Goal: Information Seeking & Learning: Learn about a topic

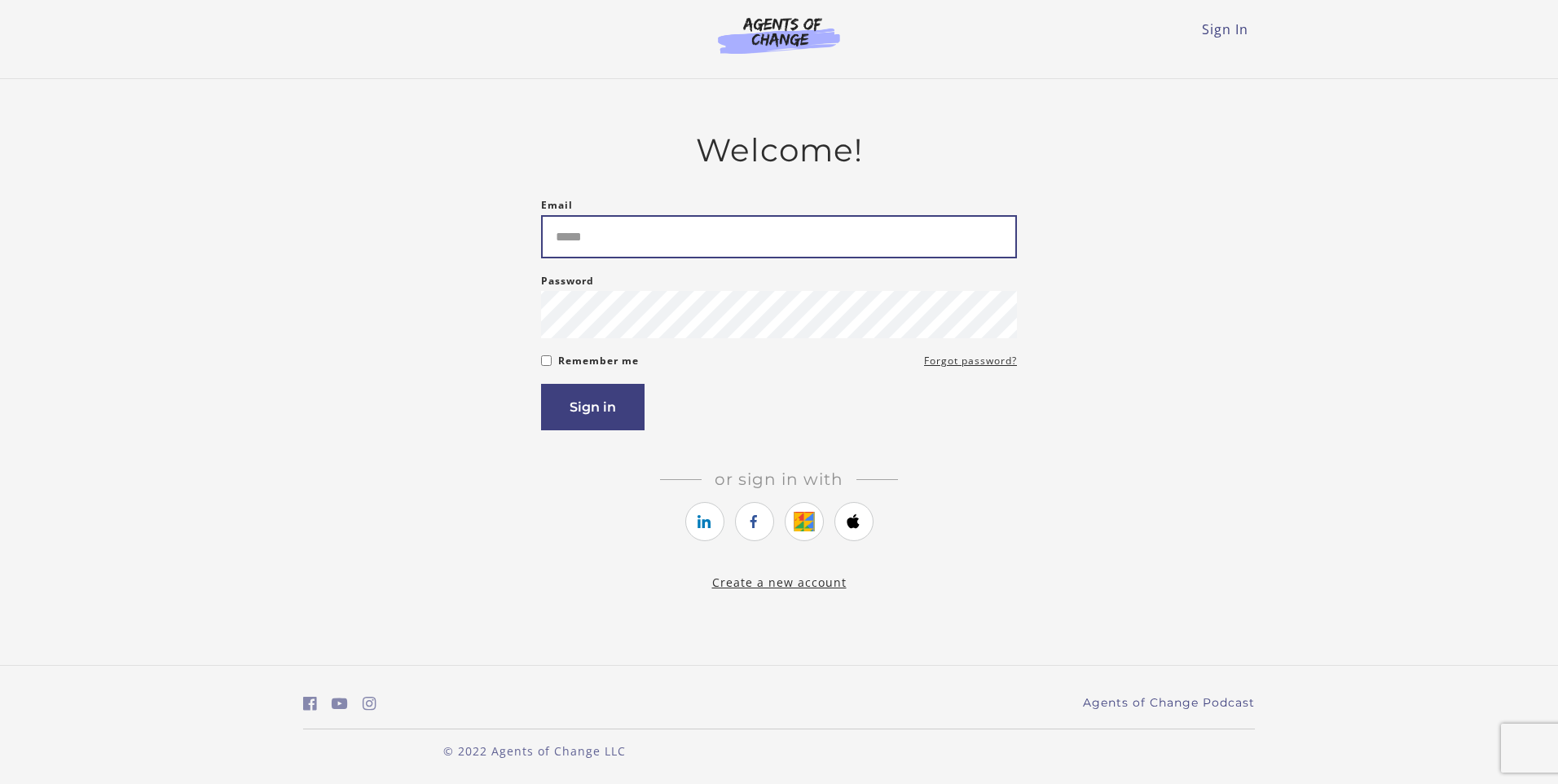
click at [798, 243] on input "Email" at bounding box center [779, 237] width 476 height 43
type input "**********"
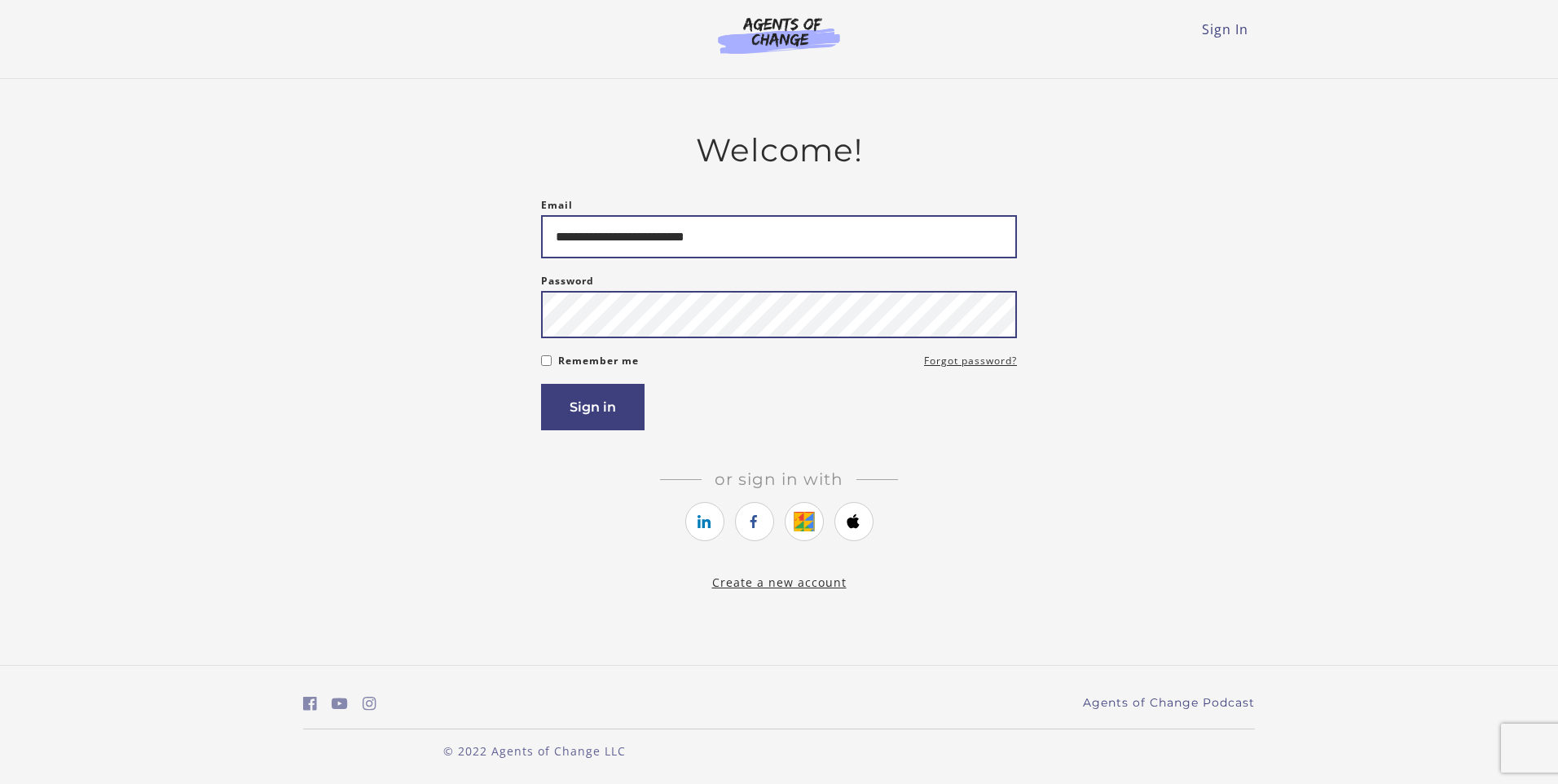
click at [541, 384] on button "Sign in" at bounding box center [593, 407] width 104 height 46
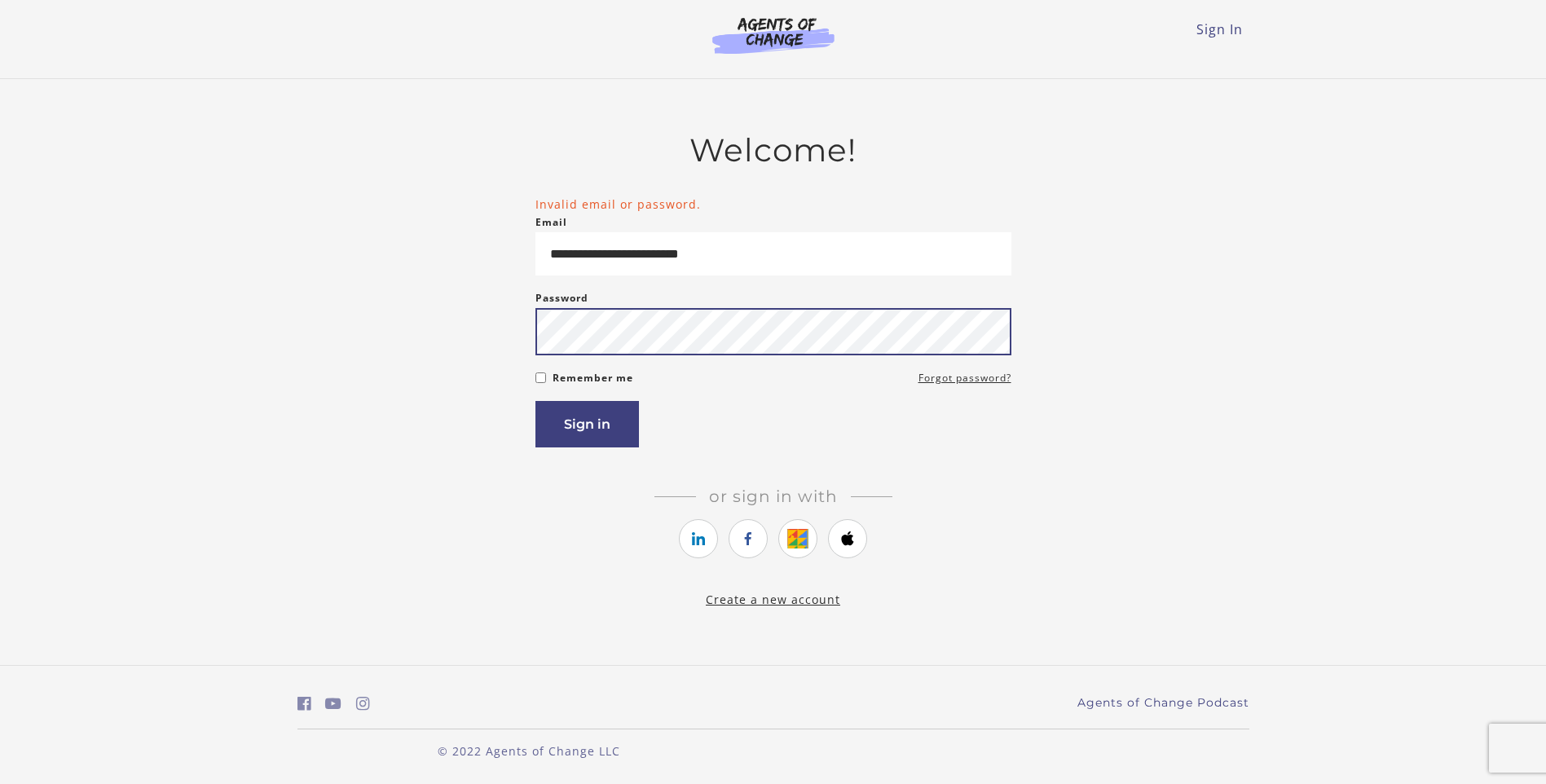
click at [536, 401] on button "Sign in" at bounding box center [588, 424] width 104 height 46
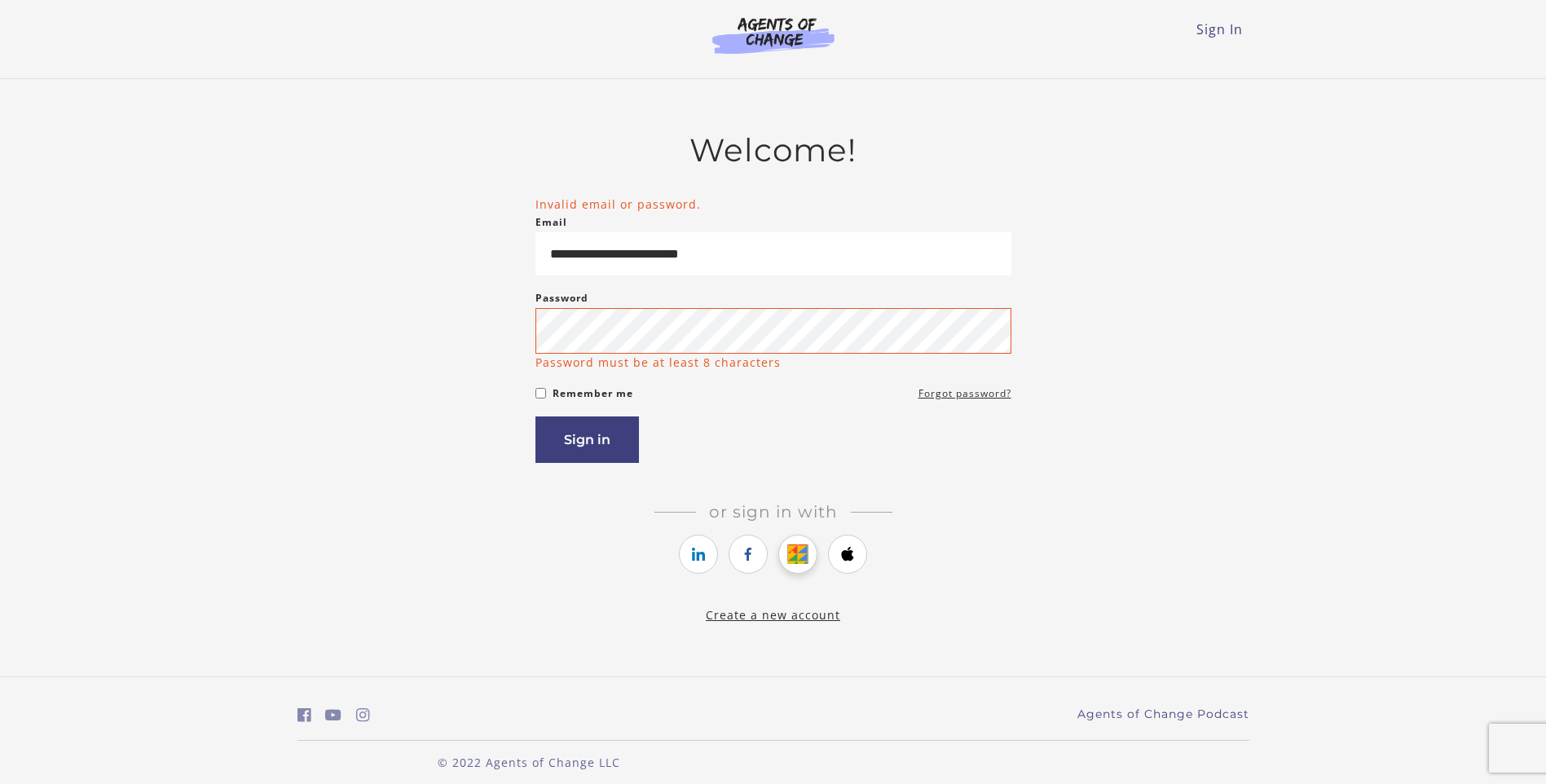
click at [792, 555] on link "https://courses.thinkific.com/users/auth/google?ss%5Breferral%5D=&ss%5Buser_ret…" at bounding box center [798, 554] width 40 height 40
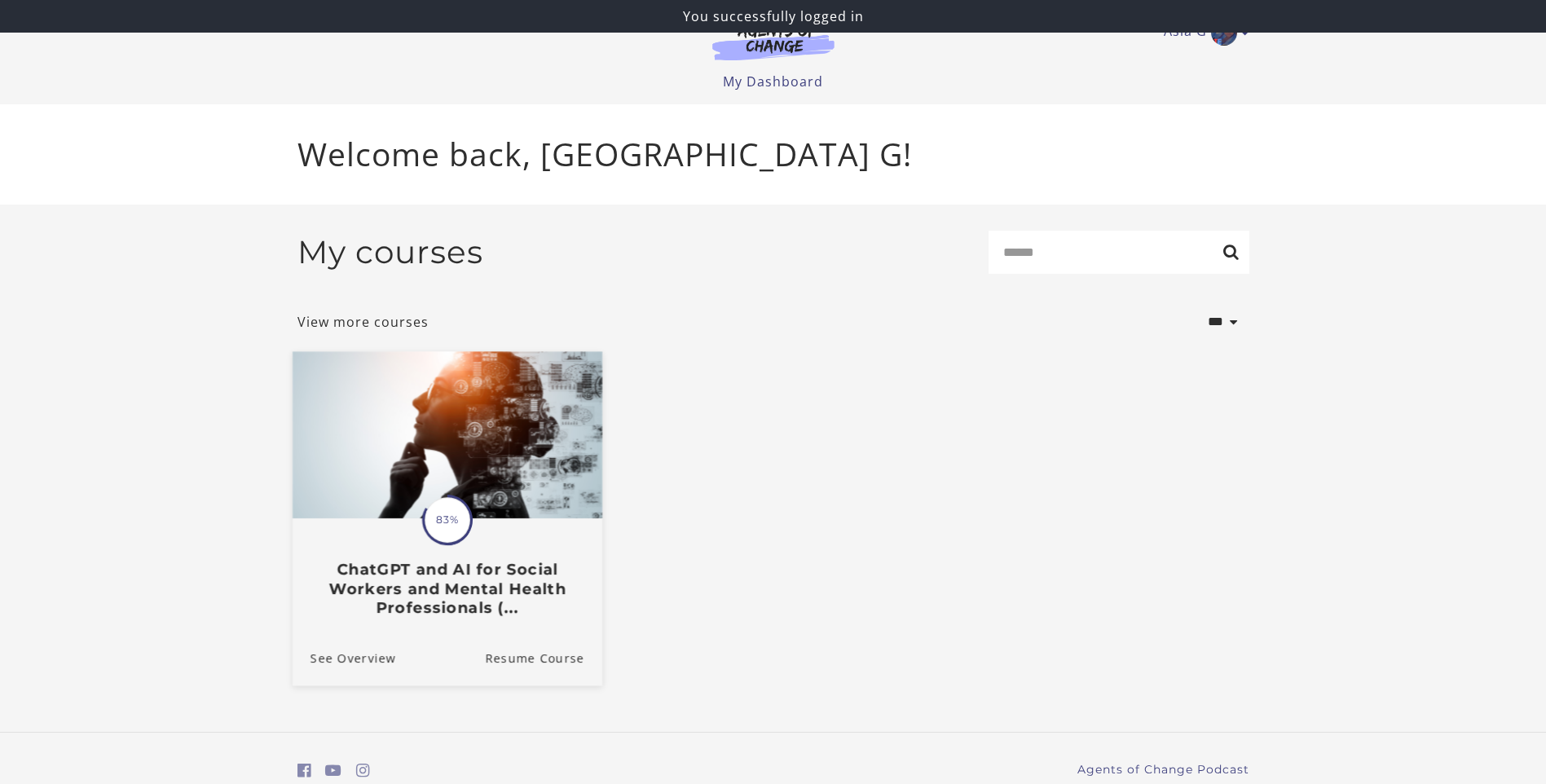
click at [517, 589] on h3 "ChatGPT and AI for Social Workers and Mental Health Professionals (..." at bounding box center [446, 588] width 274 height 57
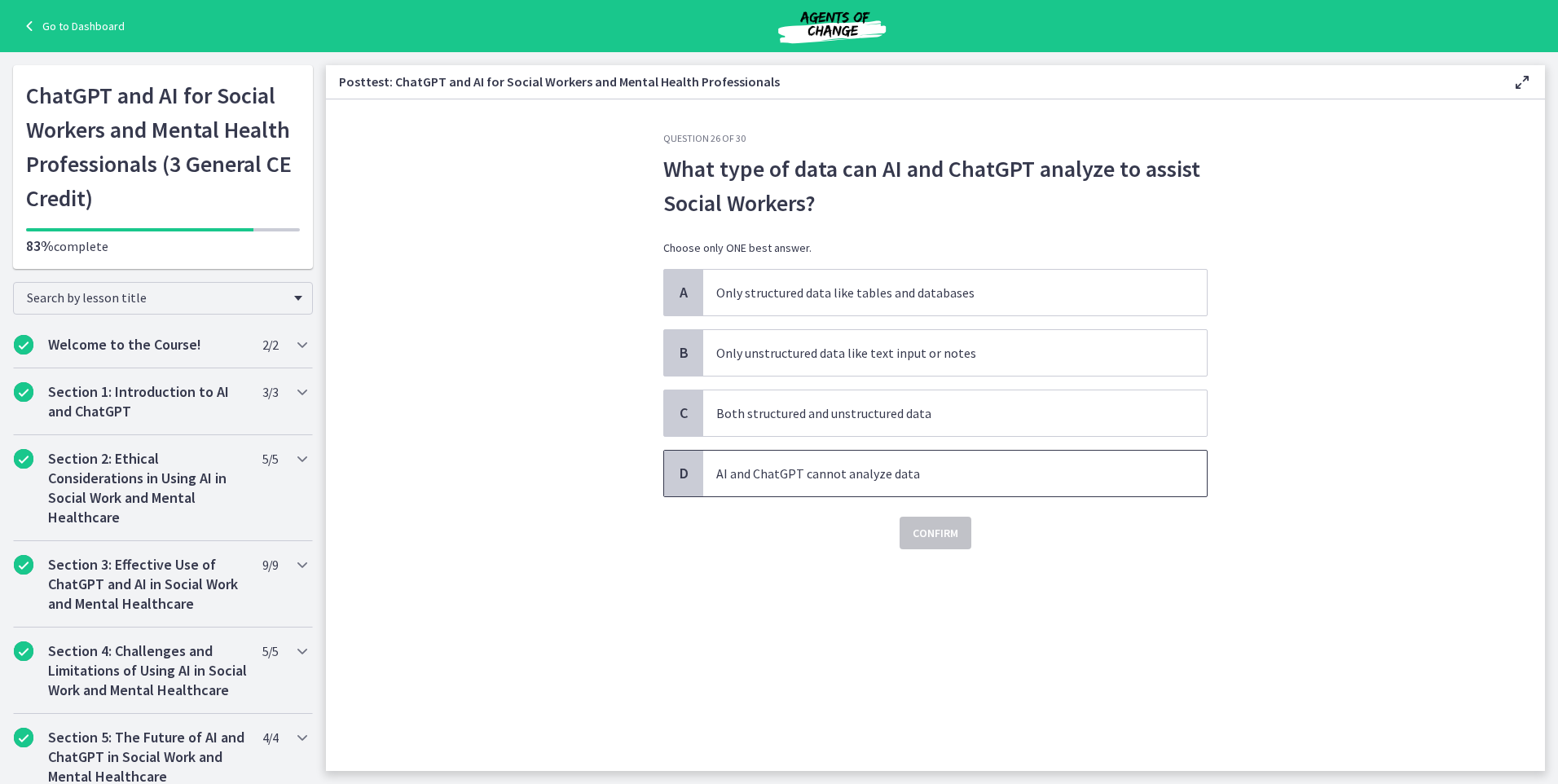
click at [820, 468] on p "AI and ChatGPT cannot analyze data" at bounding box center [939, 473] width 445 height 20
click at [944, 541] on span "Confirm" at bounding box center [936, 533] width 45 height 20
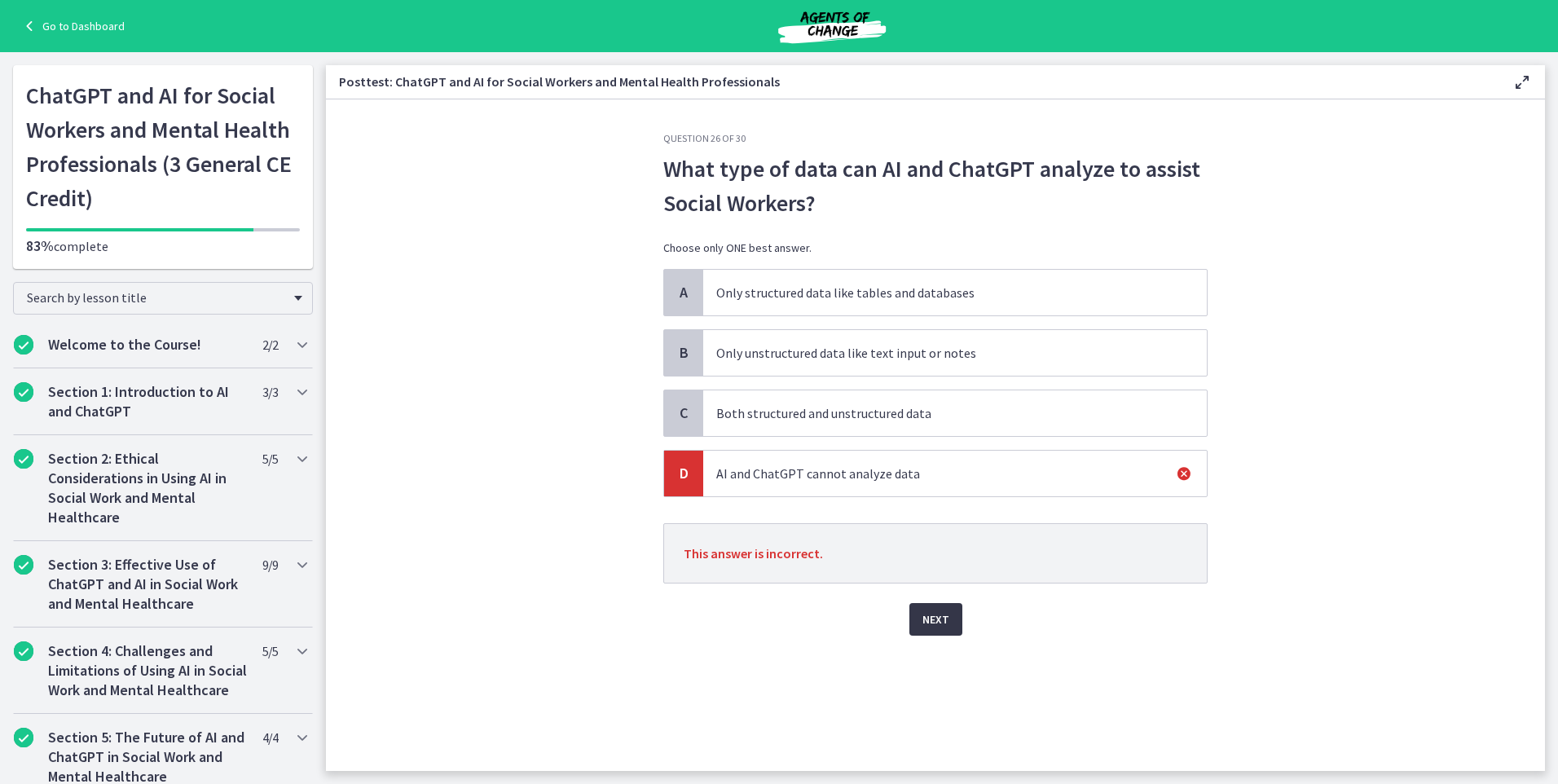
click at [932, 612] on span "Next" at bounding box center [936, 619] width 27 height 20
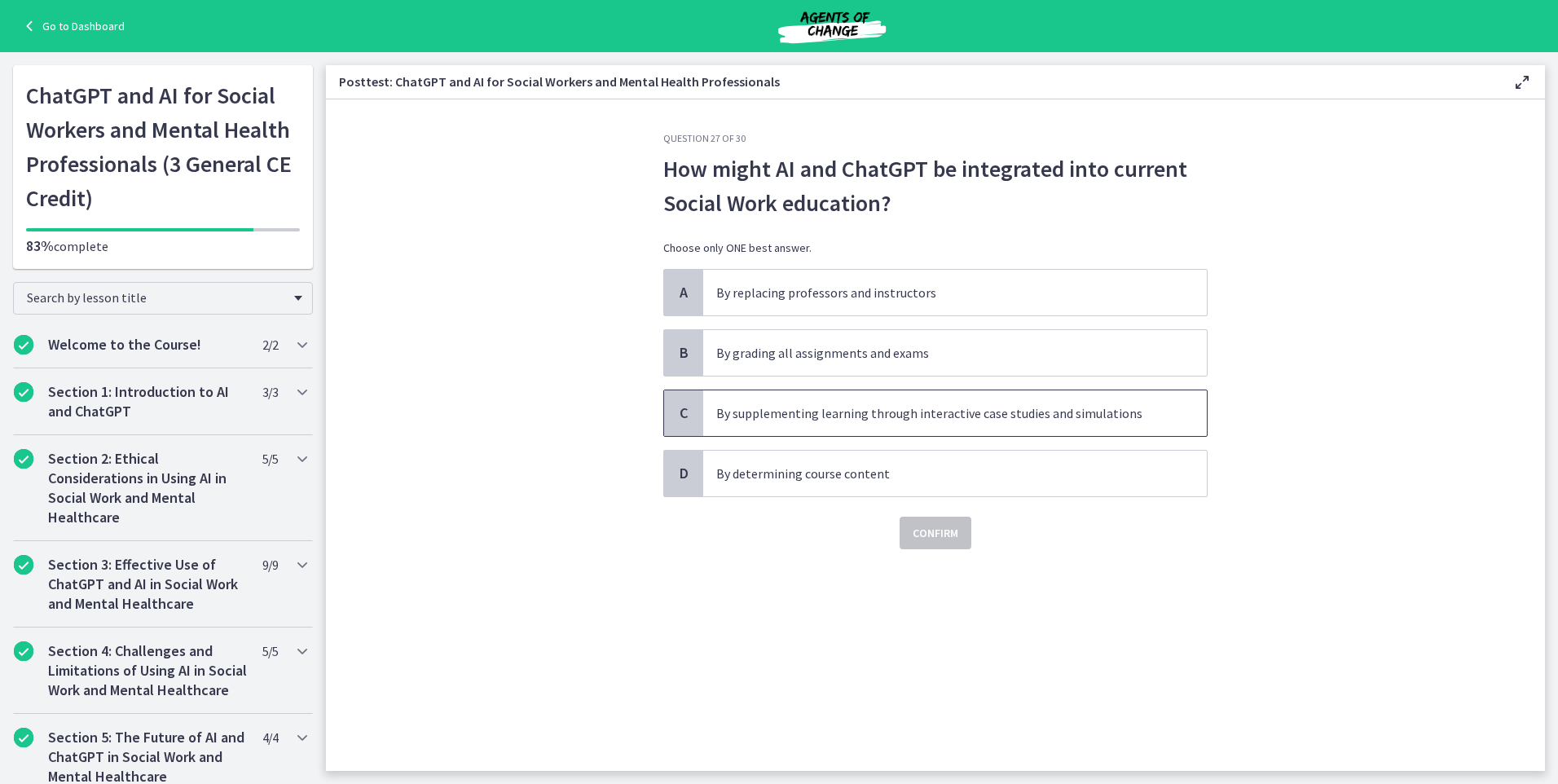
click at [913, 411] on p "By supplementing learning through interactive case studies and simulations" at bounding box center [939, 413] width 445 height 20
click at [930, 541] on span "Confirm" at bounding box center [936, 533] width 45 height 20
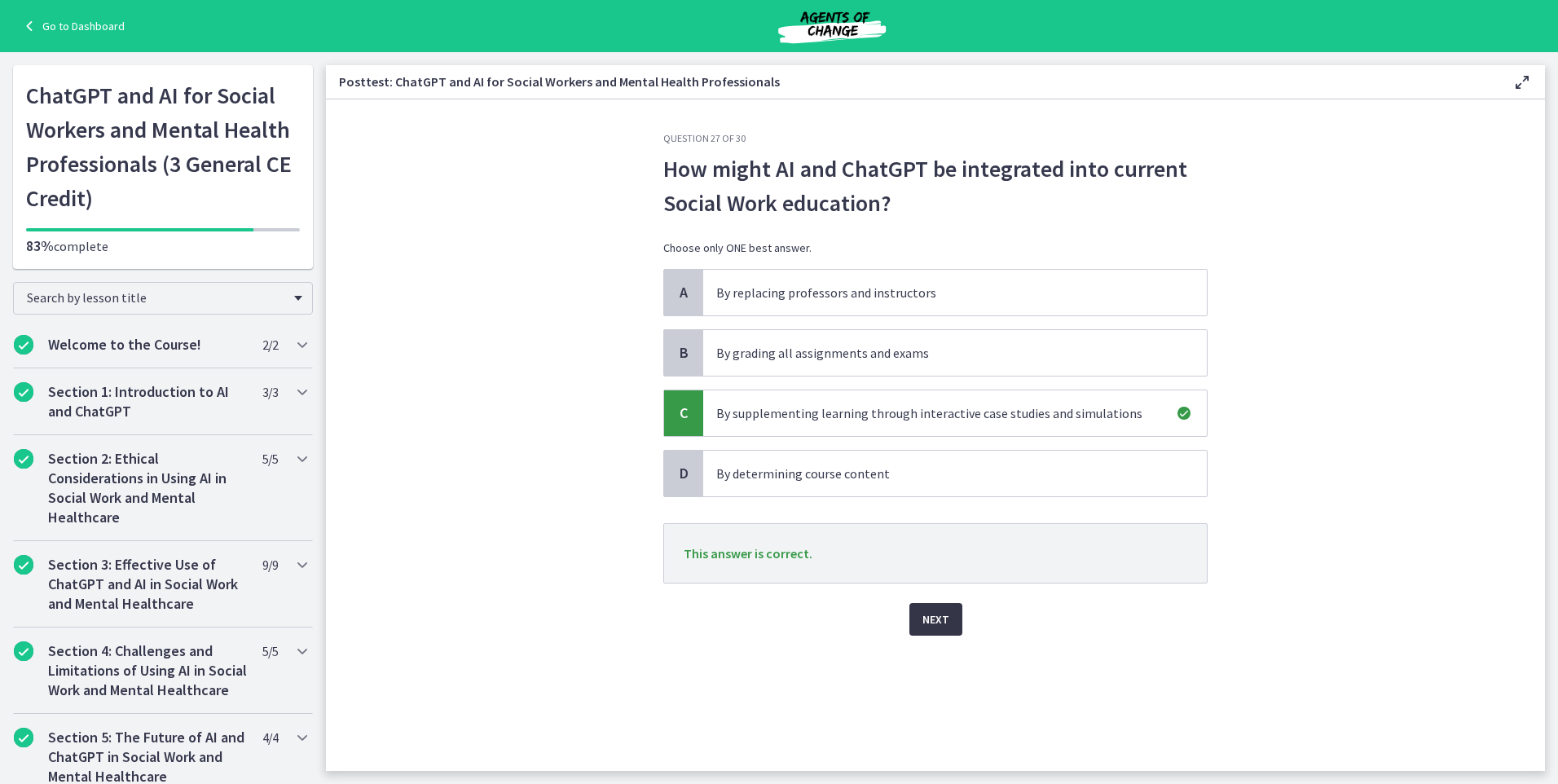
click at [931, 603] on button "Next" at bounding box center [936, 619] width 53 height 33
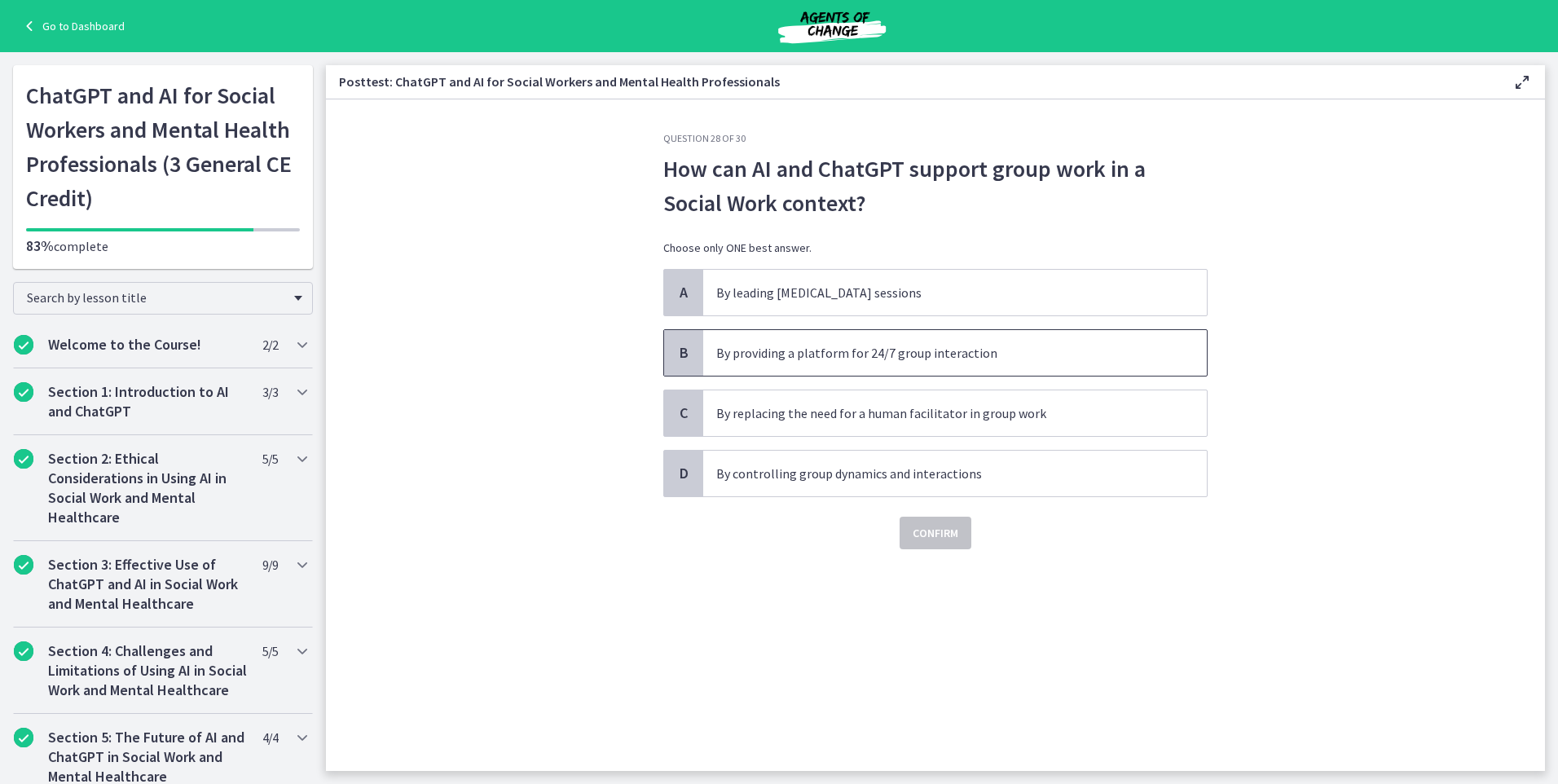
click at [864, 362] on span "By providing a platform for 24/7 group interaction" at bounding box center [955, 353] width 504 height 45
click at [954, 536] on span "Confirm" at bounding box center [936, 533] width 45 height 20
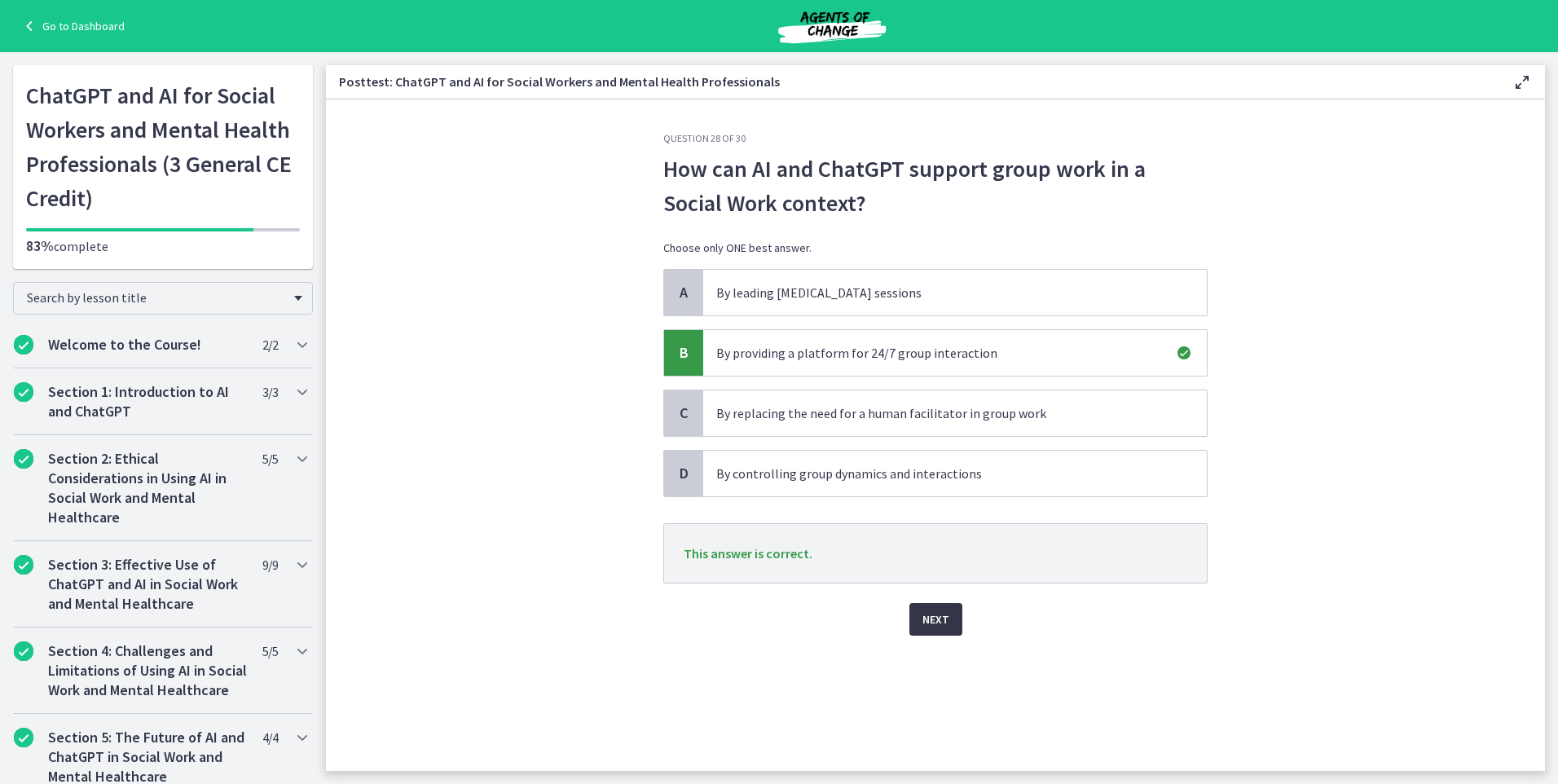
click at [934, 608] on button "Next" at bounding box center [936, 619] width 53 height 33
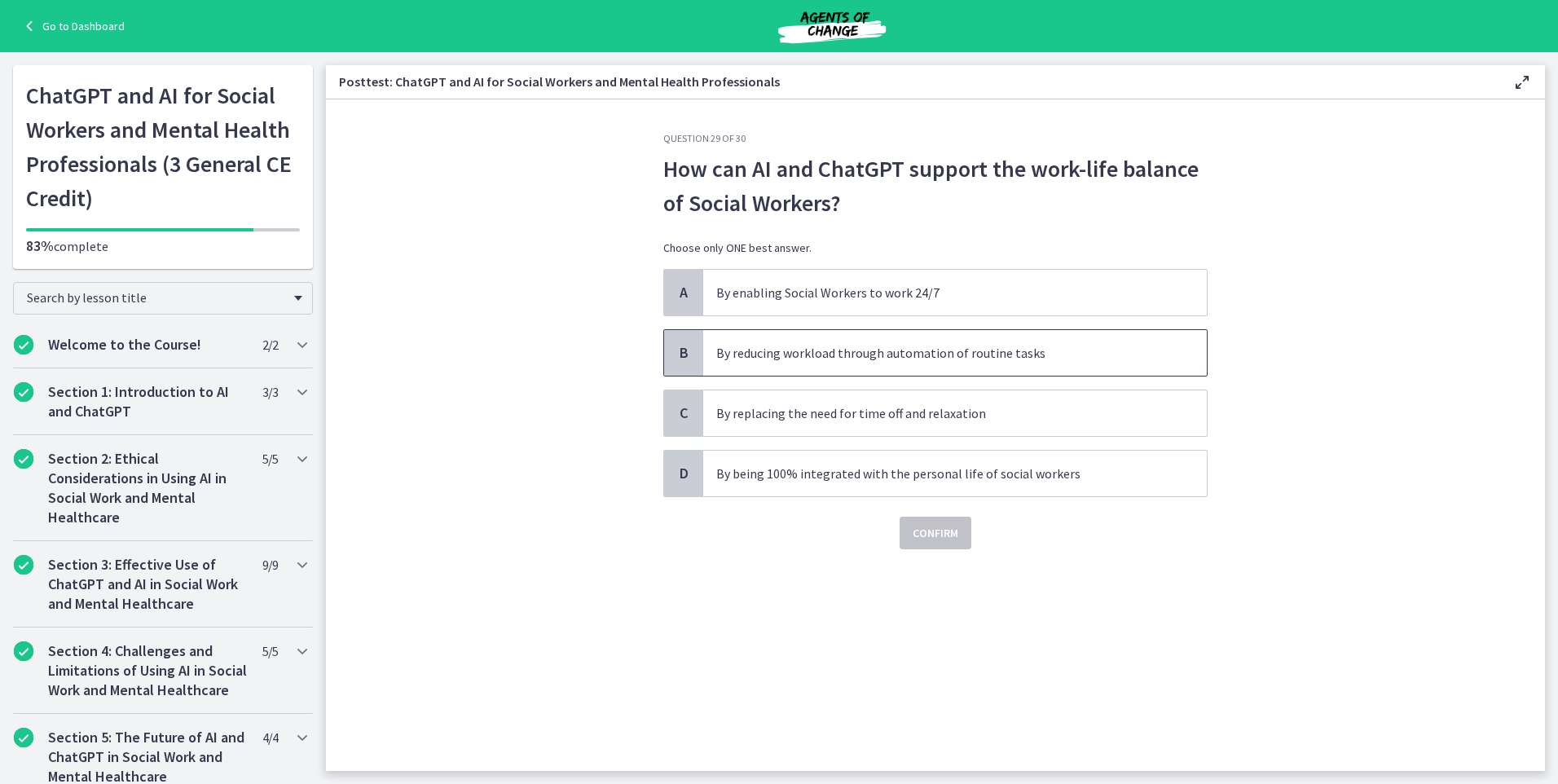
click at [827, 337] on span "By reducing workload through automation of routine tasks" at bounding box center [955, 353] width 504 height 45
click at [935, 543] on button "Confirm" at bounding box center [936, 533] width 72 height 33
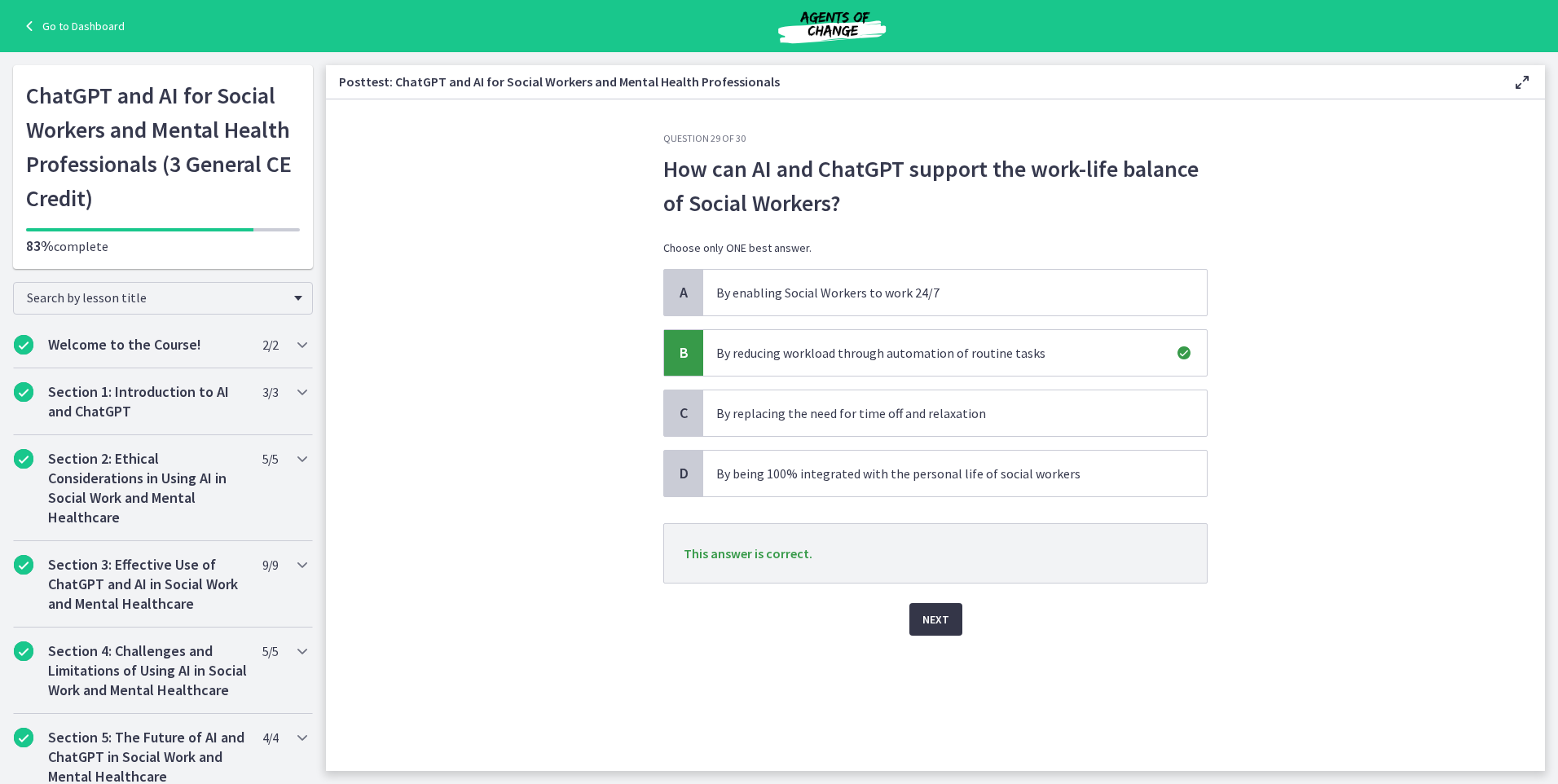
click at [959, 620] on button "Next" at bounding box center [936, 619] width 53 height 33
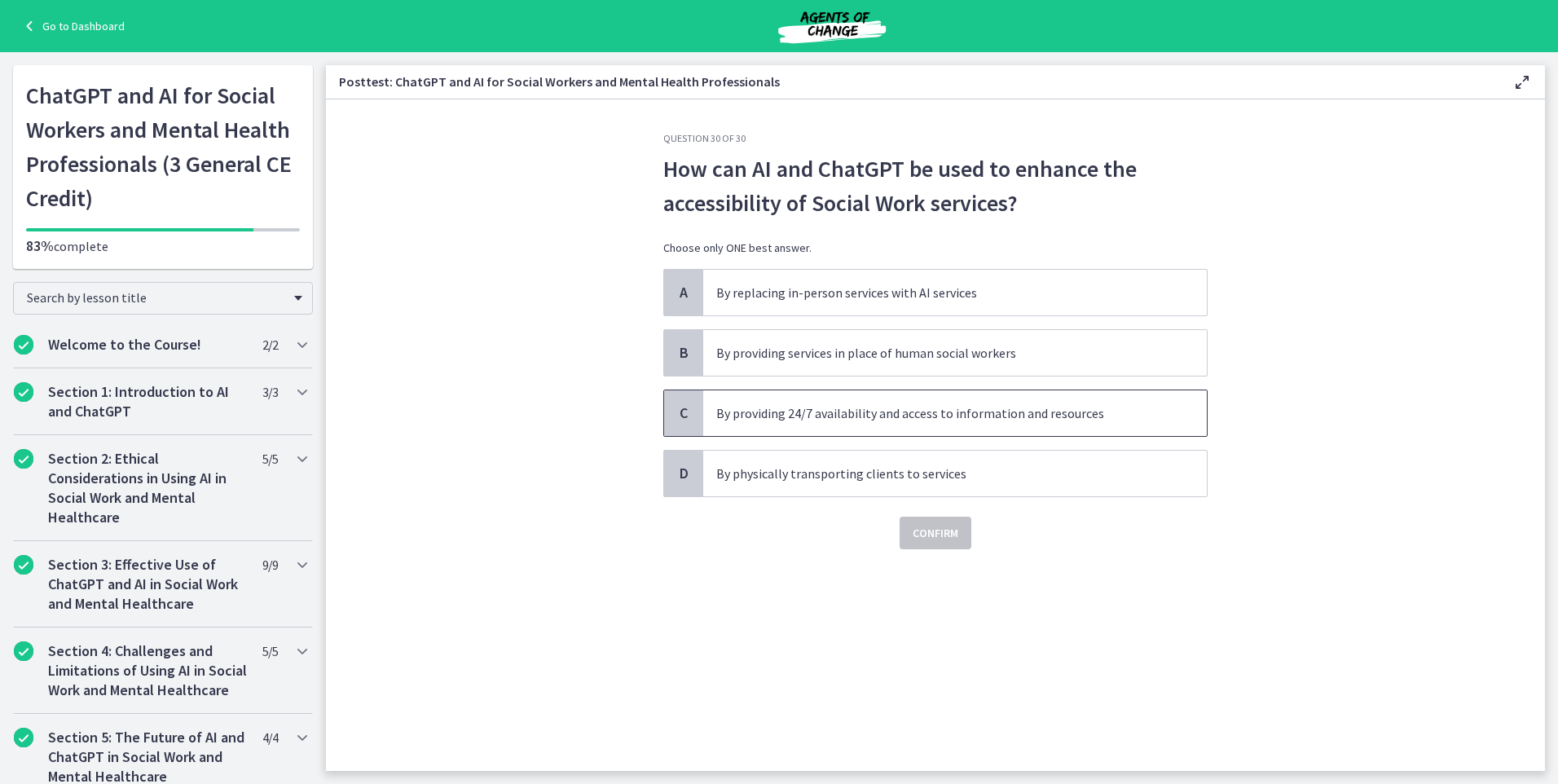
click at [998, 407] on p "By providing 24/7 availability and access to information and resources" at bounding box center [939, 413] width 445 height 20
click at [954, 526] on span "Confirm" at bounding box center [936, 533] width 45 height 20
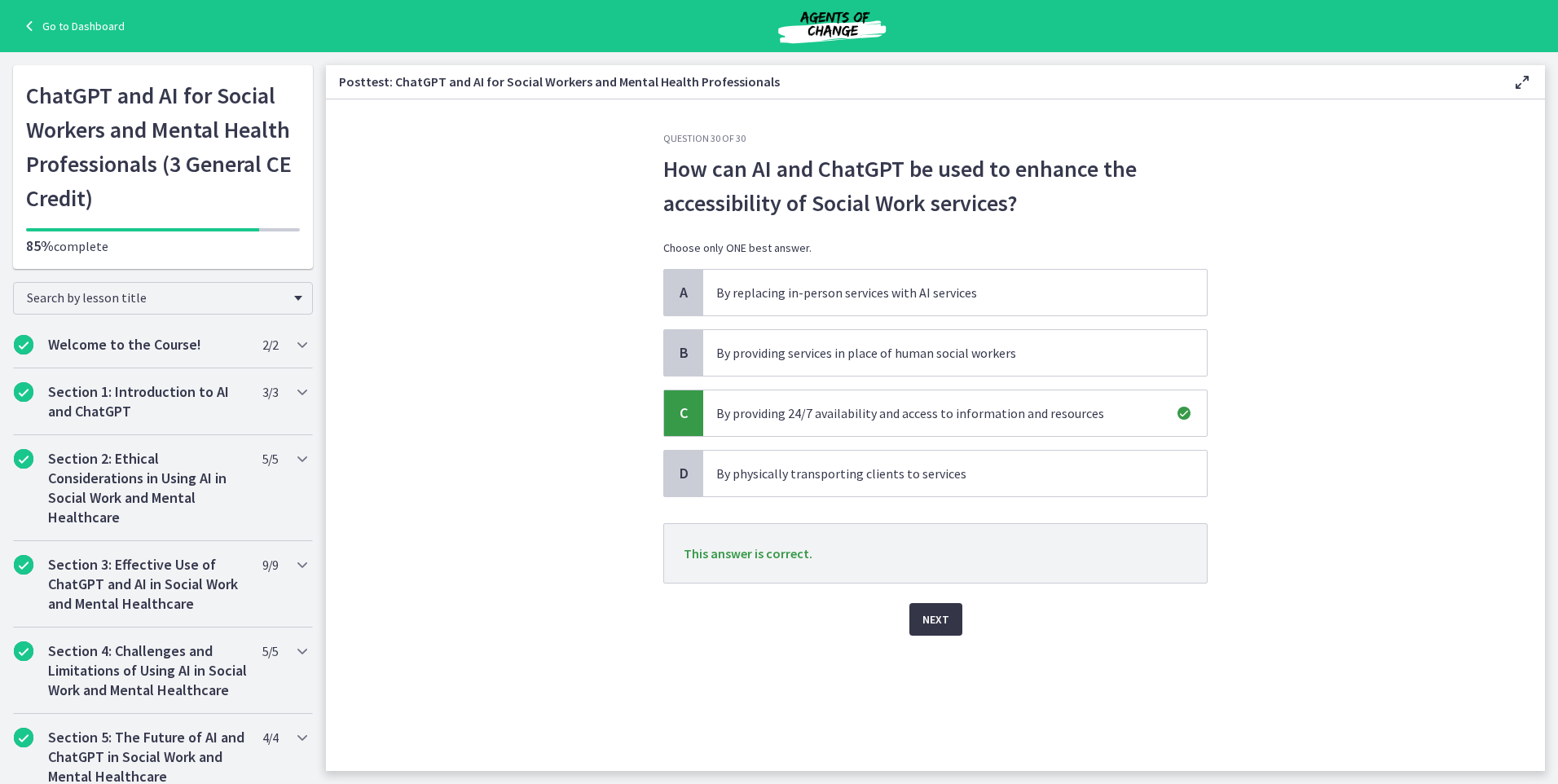
click at [932, 618] on span "Next" at bounding box center [936, 619] width 27 height 20
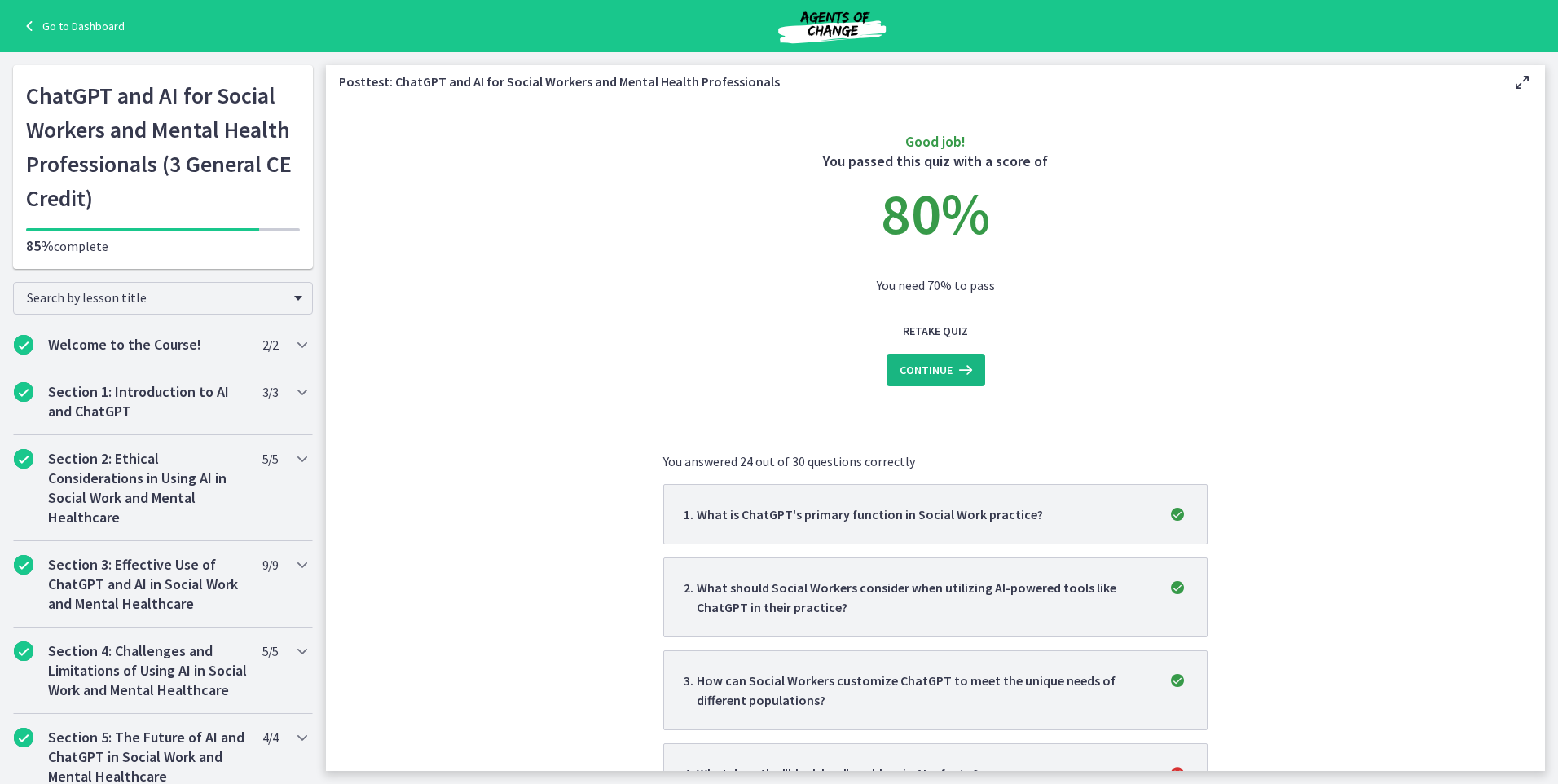
click at [937, 361] on span "Continue" at bounding box center [926, 370] width 53 height 20
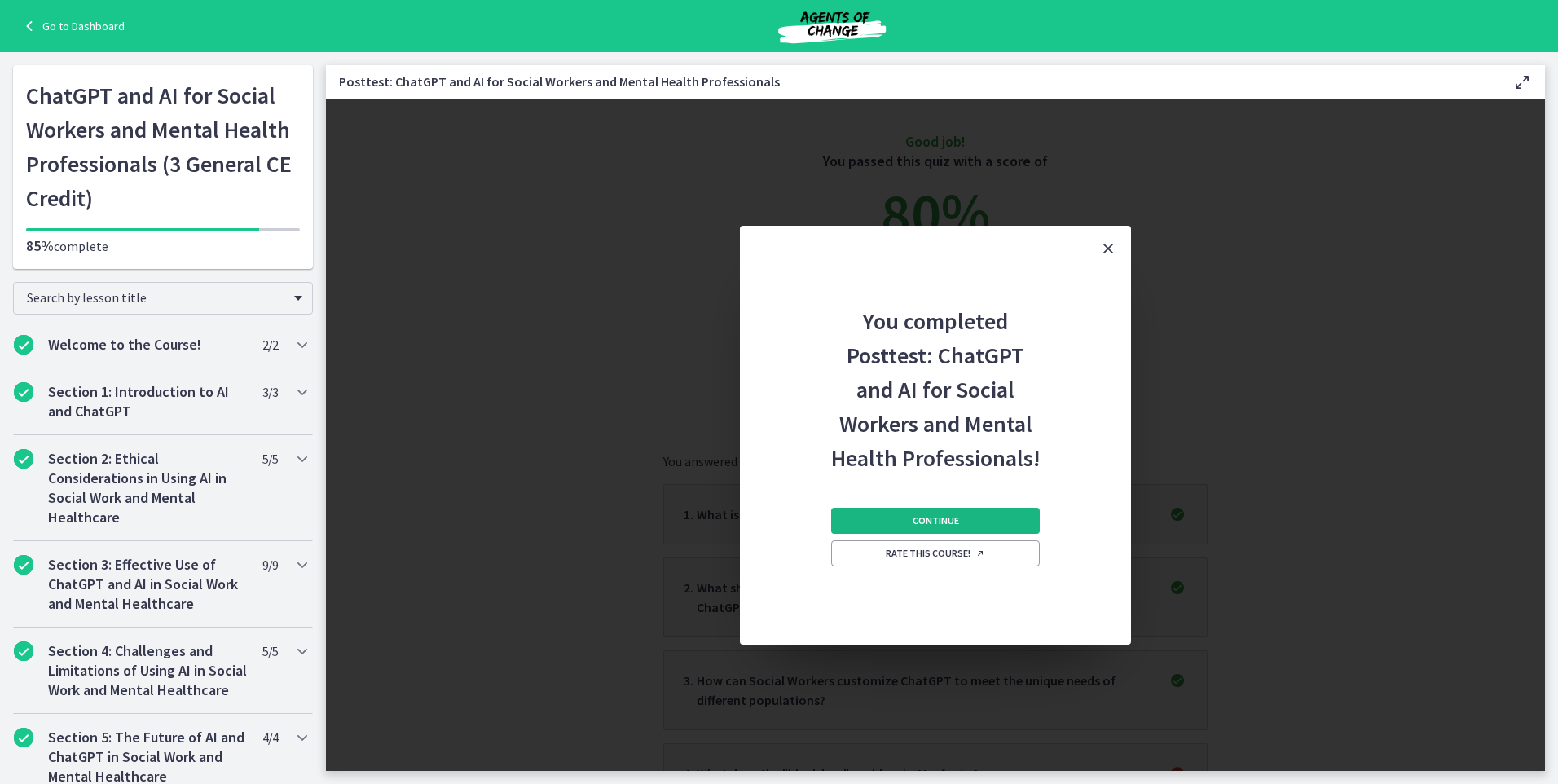
click at [933, 526] on span "Continue" at bounding box center [936, 520] width 46 height 13
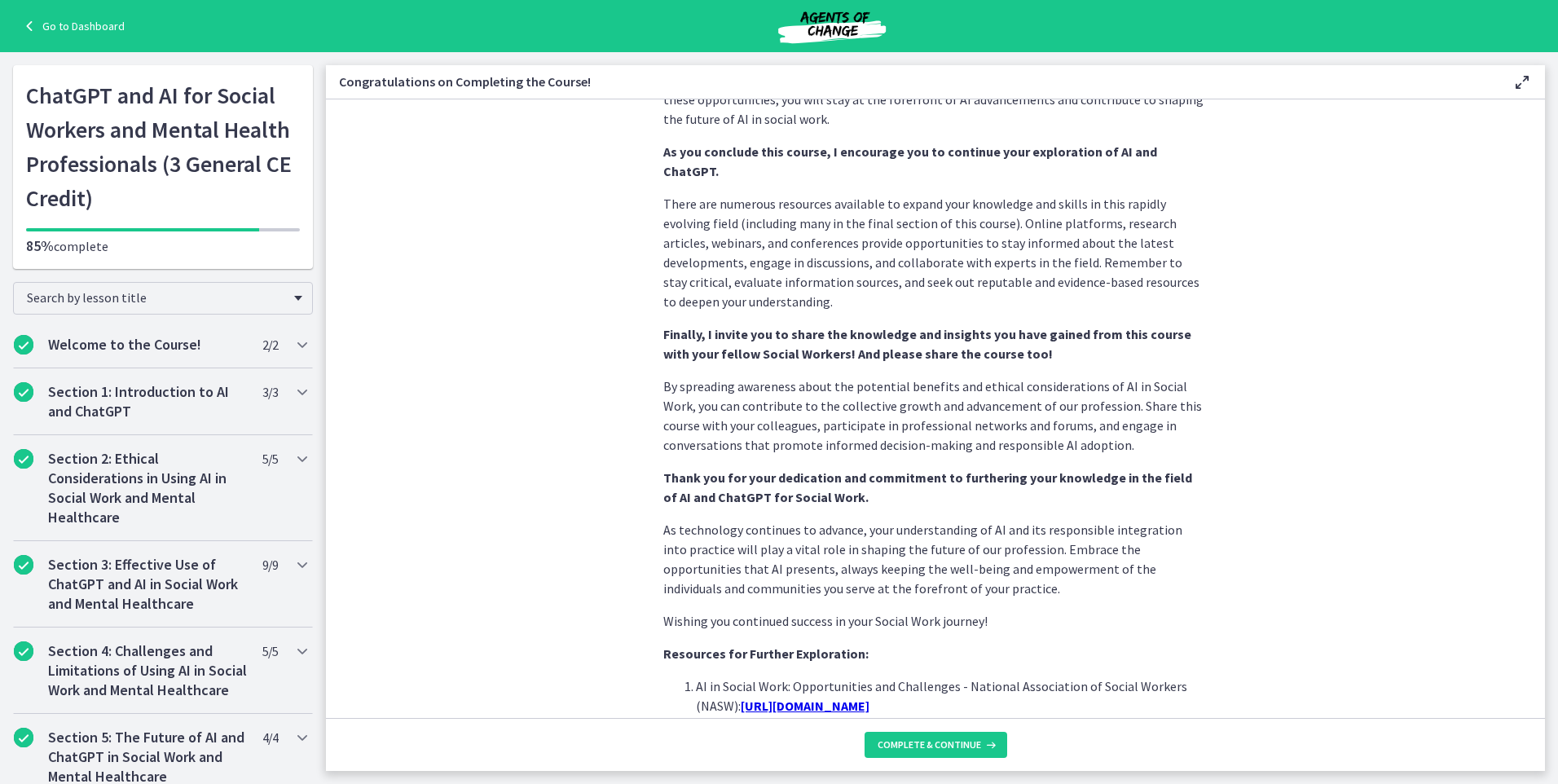
scroll to position [1282, 0]
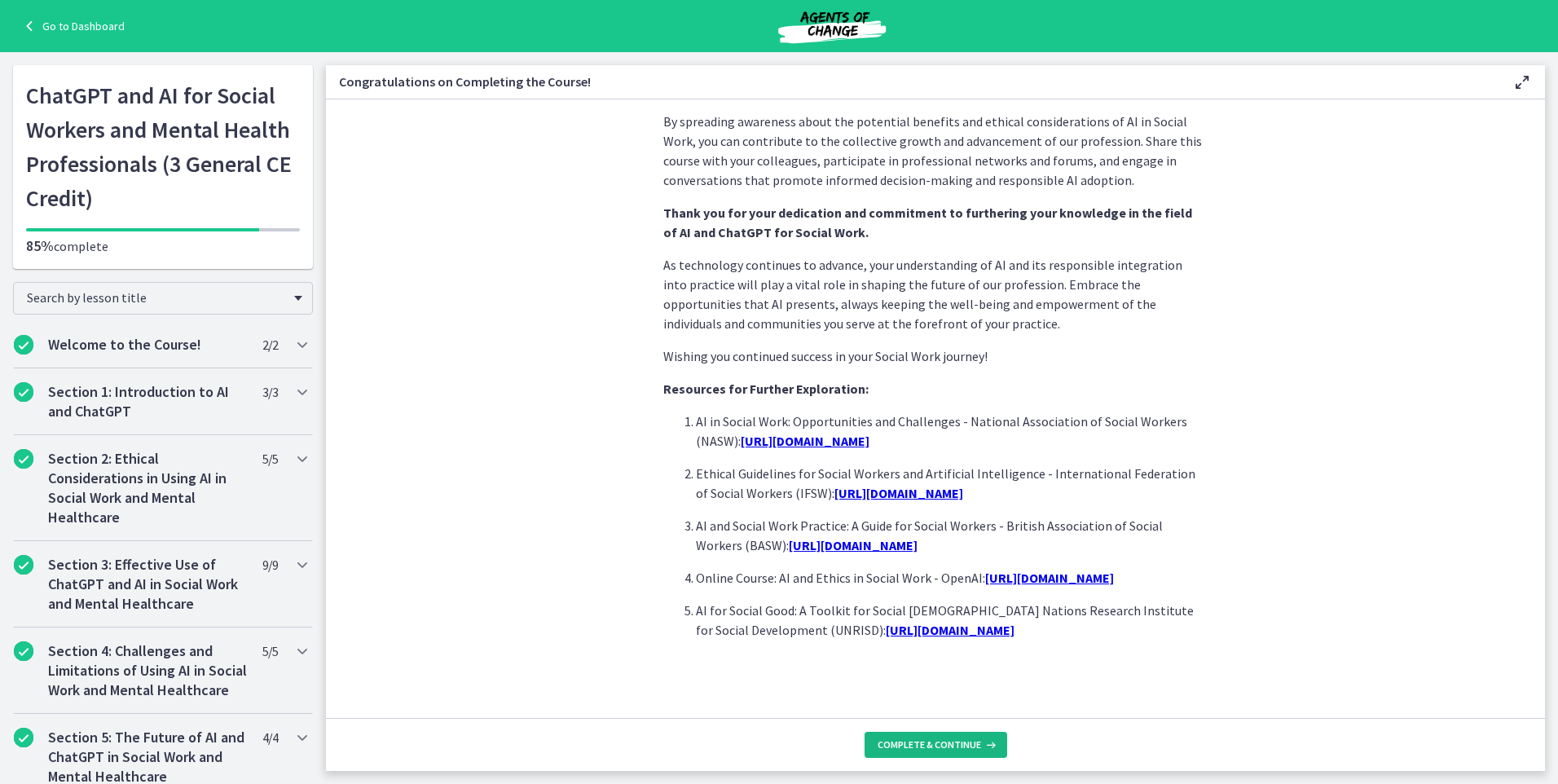
click at [936, 739] on span "Complete & continue" at bounding box center [929, 744] width 104 height 13
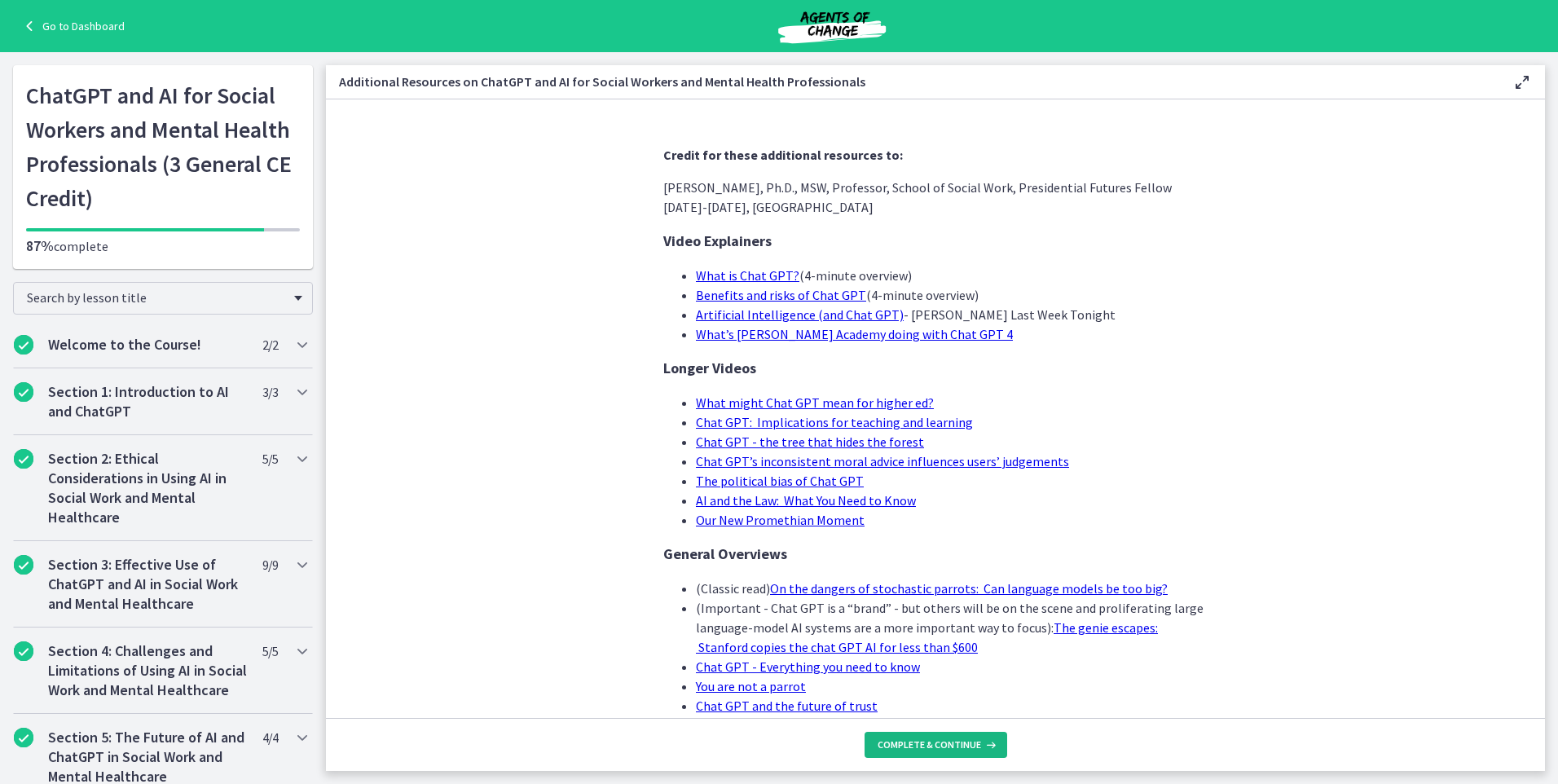
click at [976, 752] on button "Complete & continue" at bounding box center [935, 744] width 142 height 26
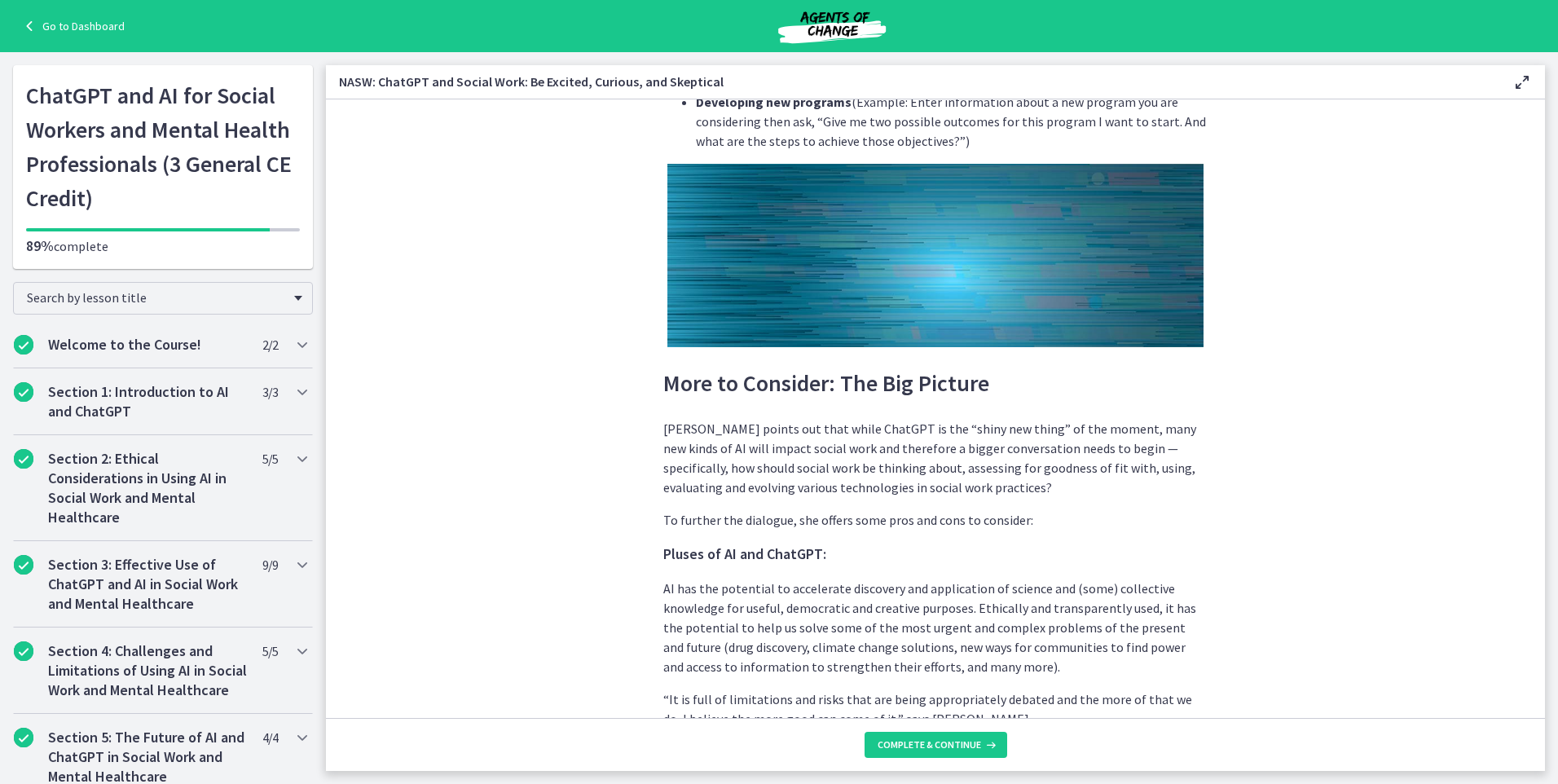
scroll to position [4073, 0]
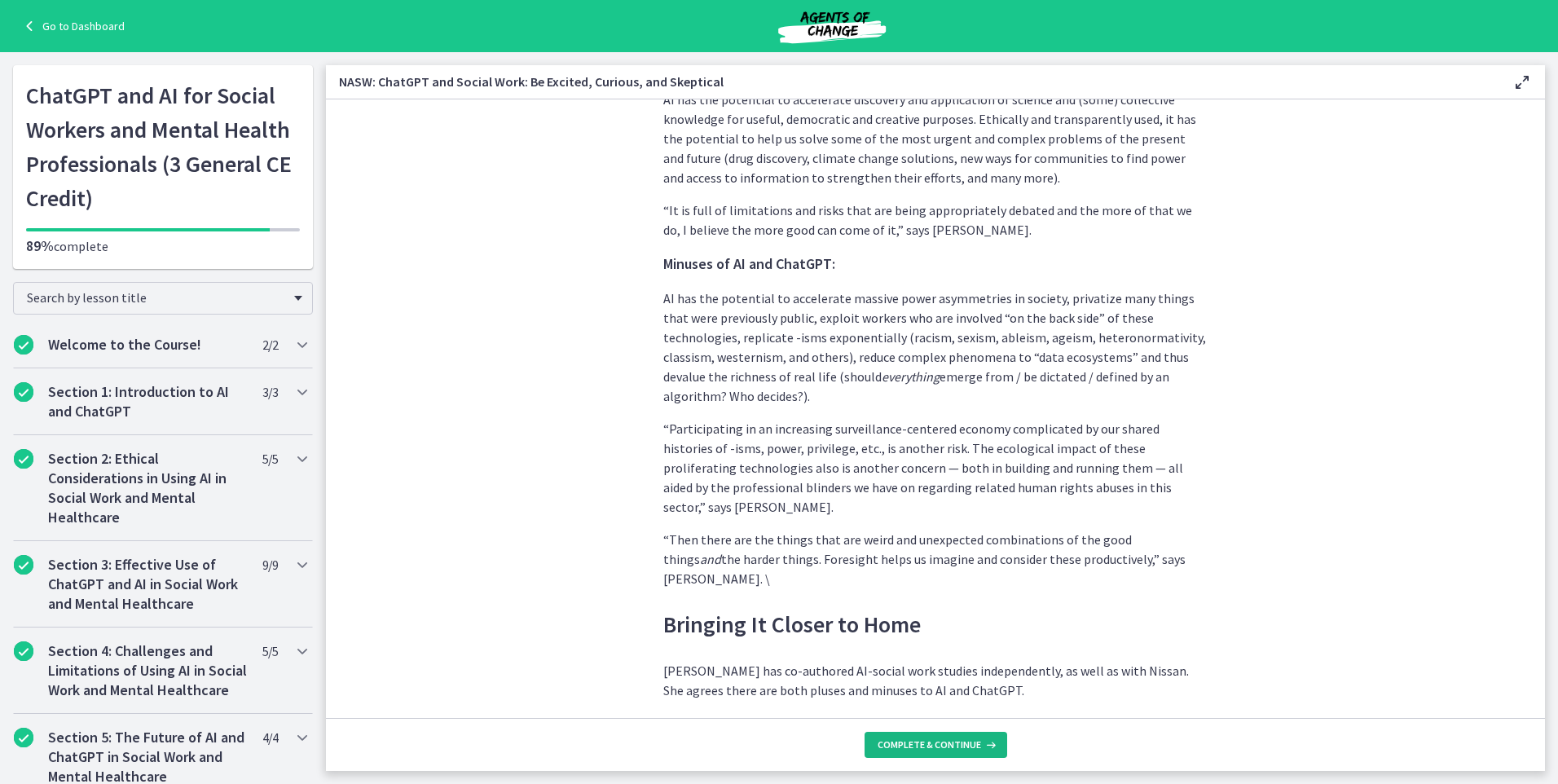
click at [940, 749] on span "Complete & continue" at bounding box center [929, 744] width 104 height 13
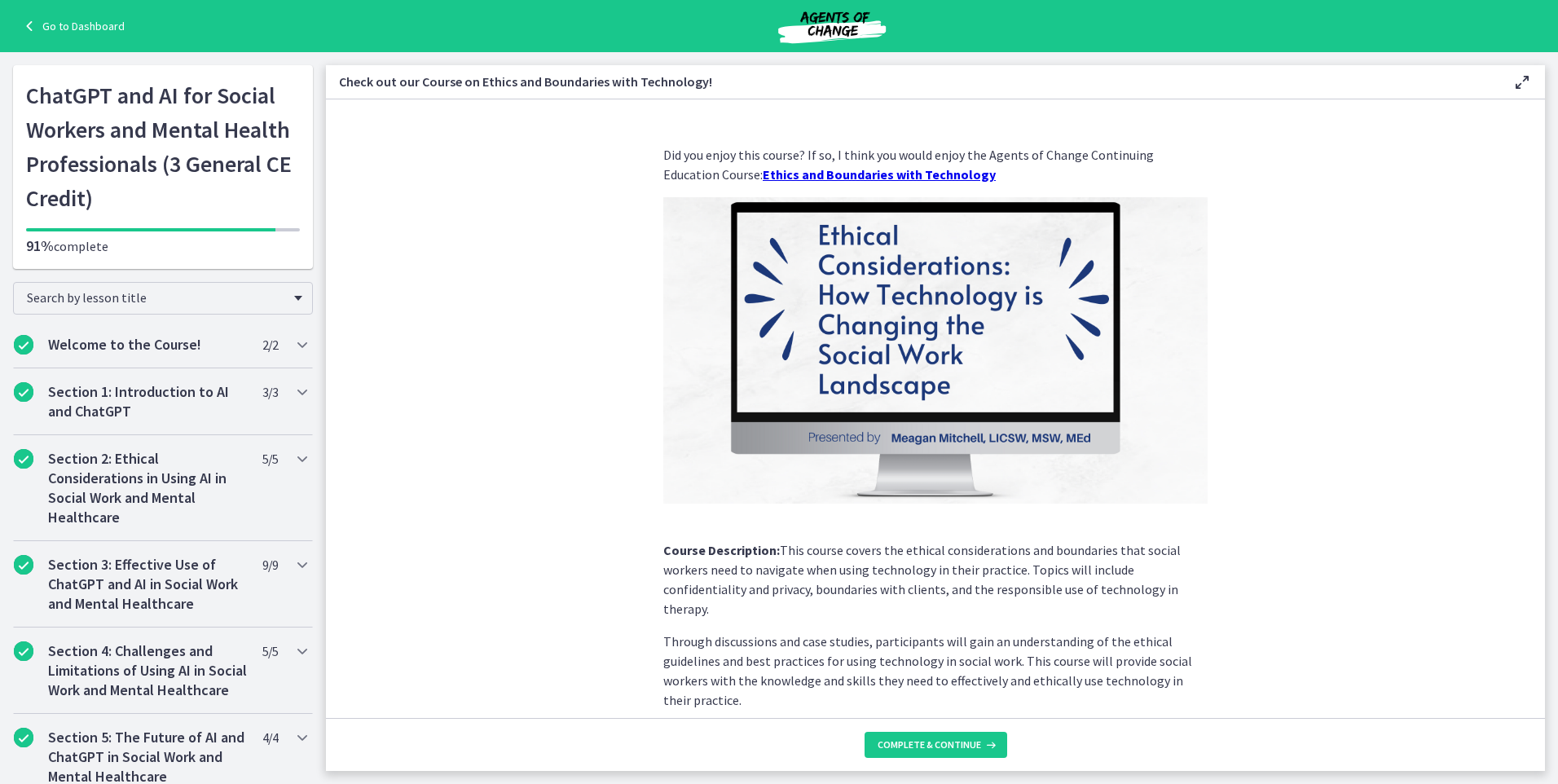
scroll to position [83, 0]
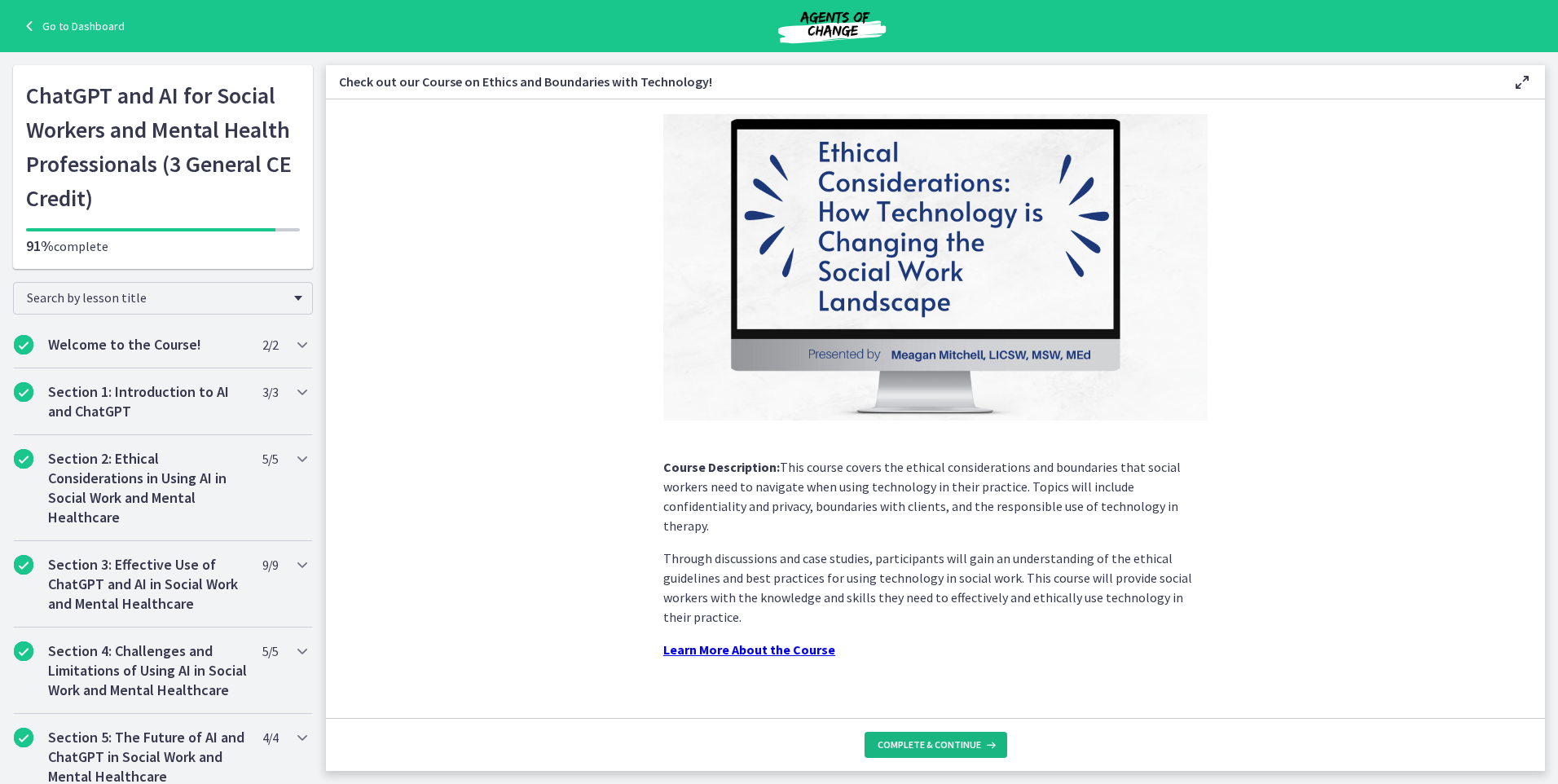
click at [931, 750] on span "Complete & continue" at bounding box center [929, 744] width 104 height 13
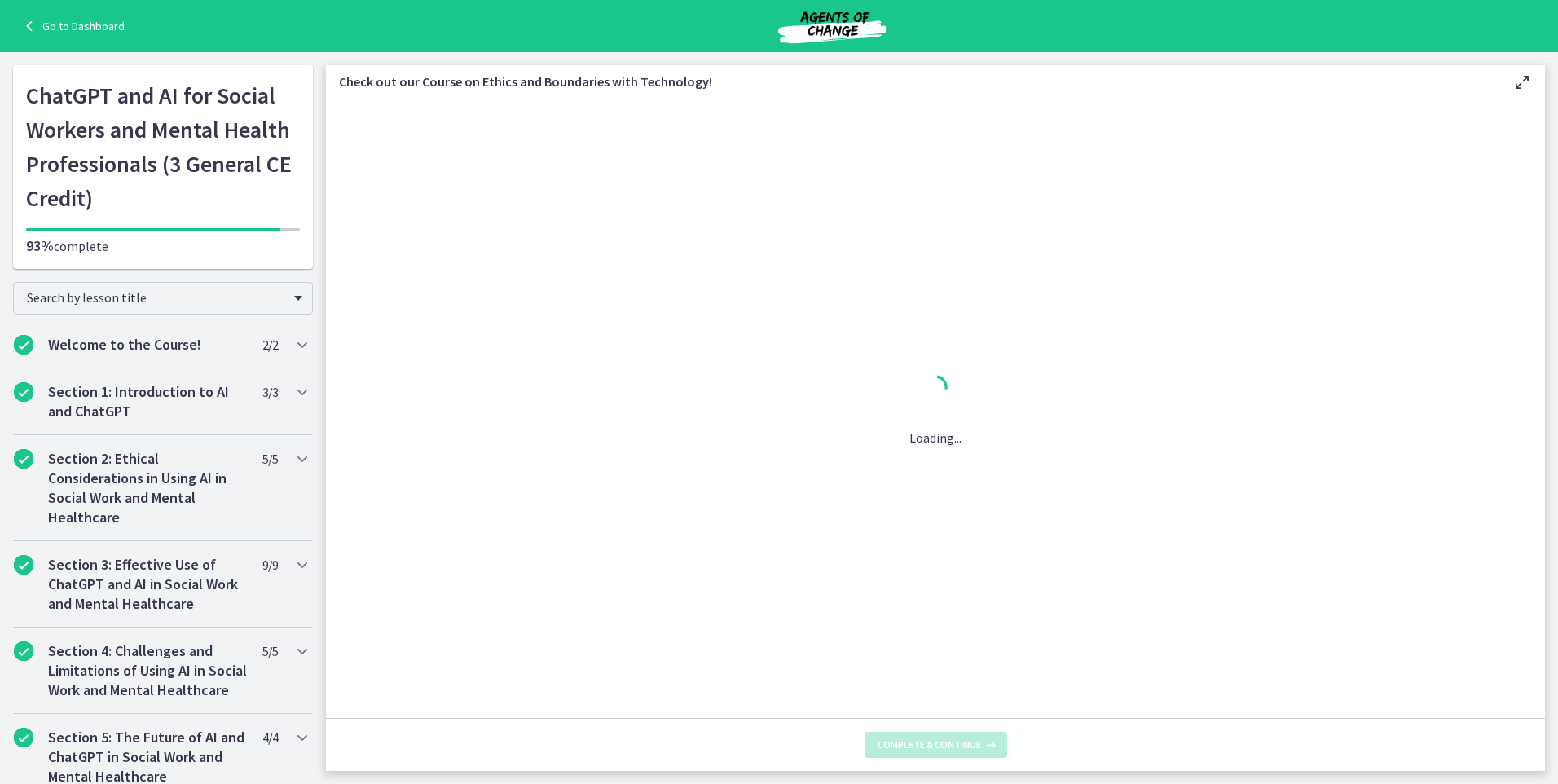
scroll to position [0, 0]
click at [955, 734] on button "Complete & continue" at bounding box center [935, 744] width 142 height 26
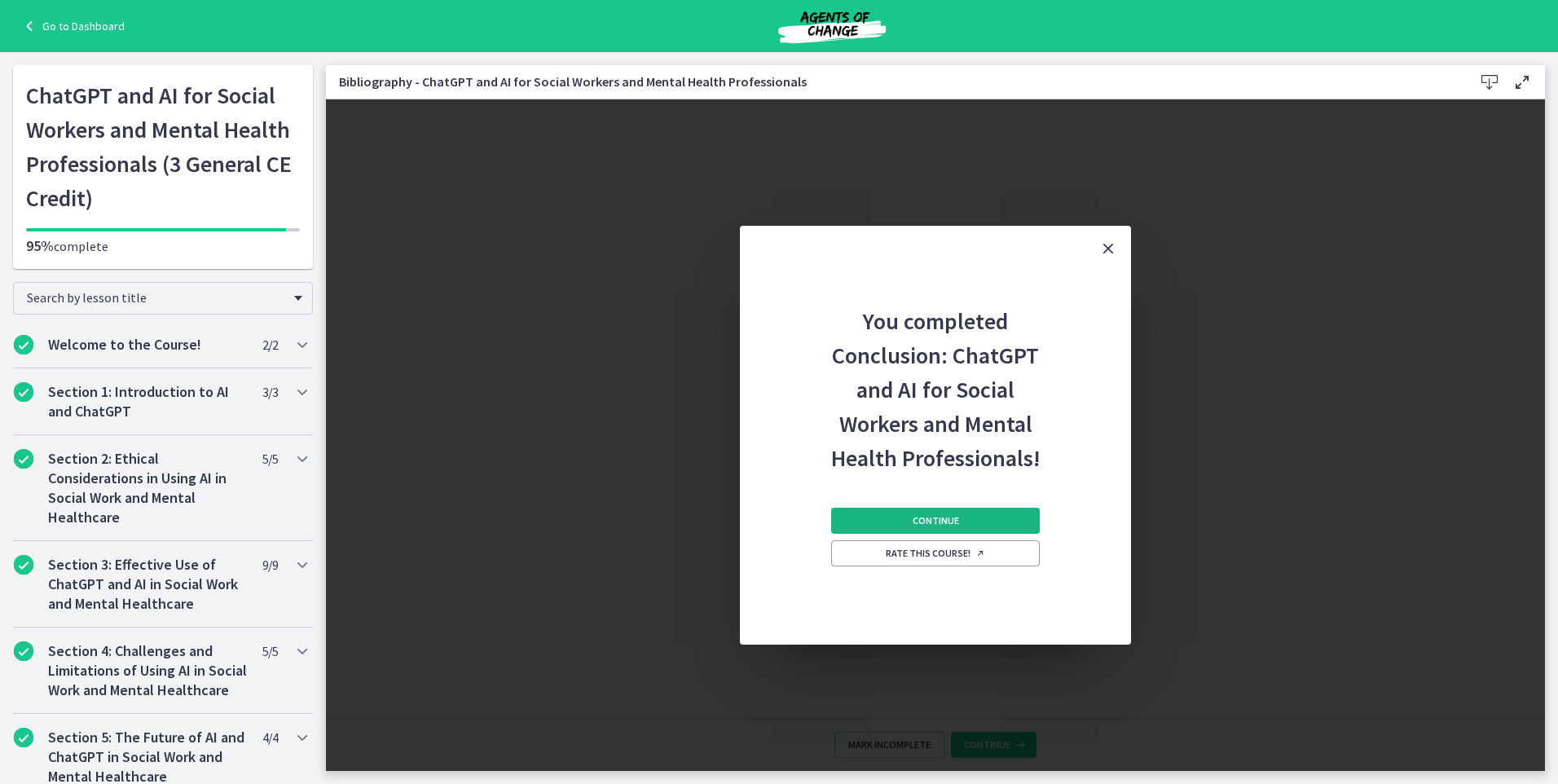
click at [948, 517] on span "Continue" at bounding box center [936, 520] width 46 height 13
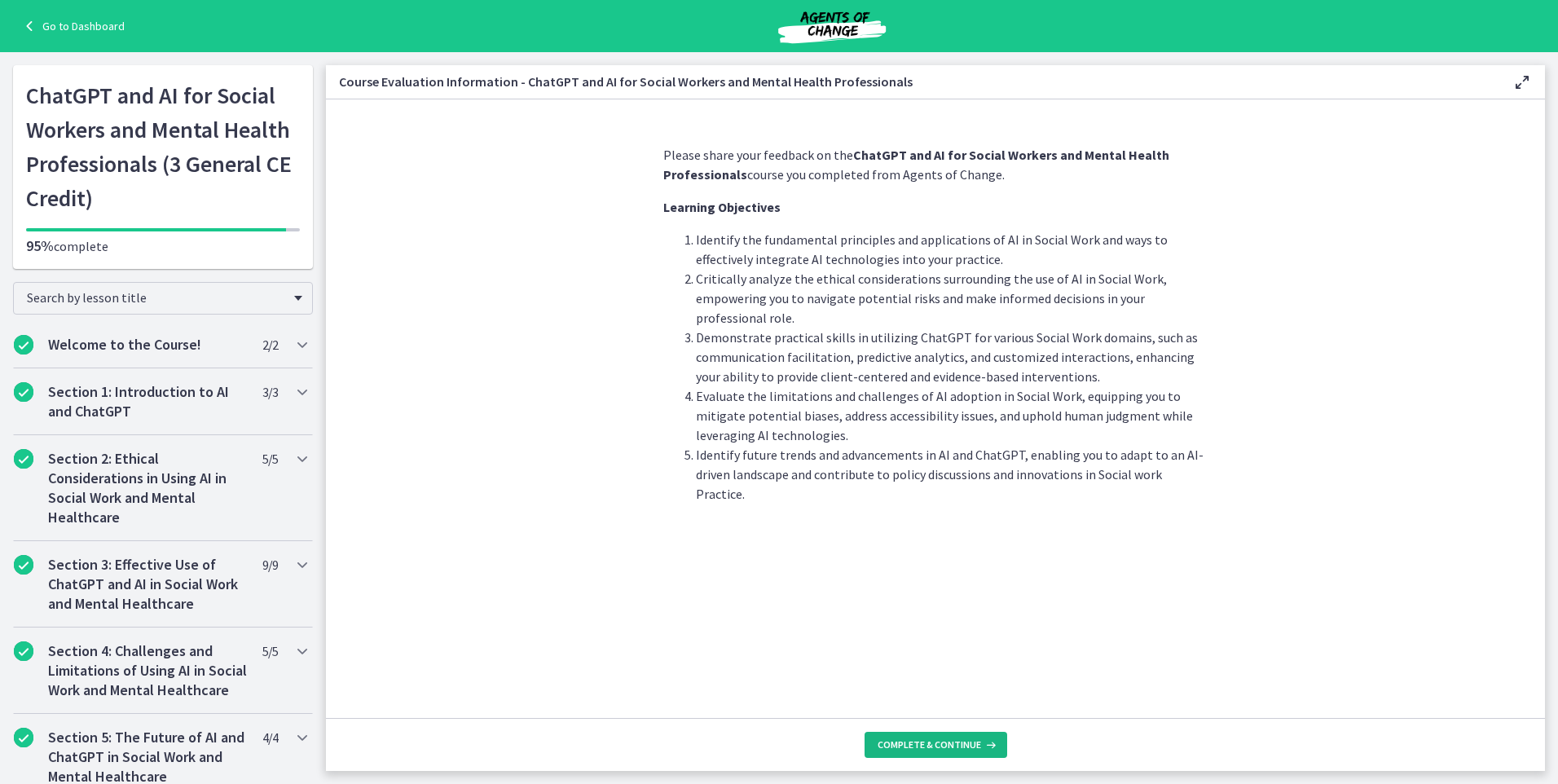
click at [944, 732] on button "Complete & continue" at bounding box center [935, 744] width 142 height 26
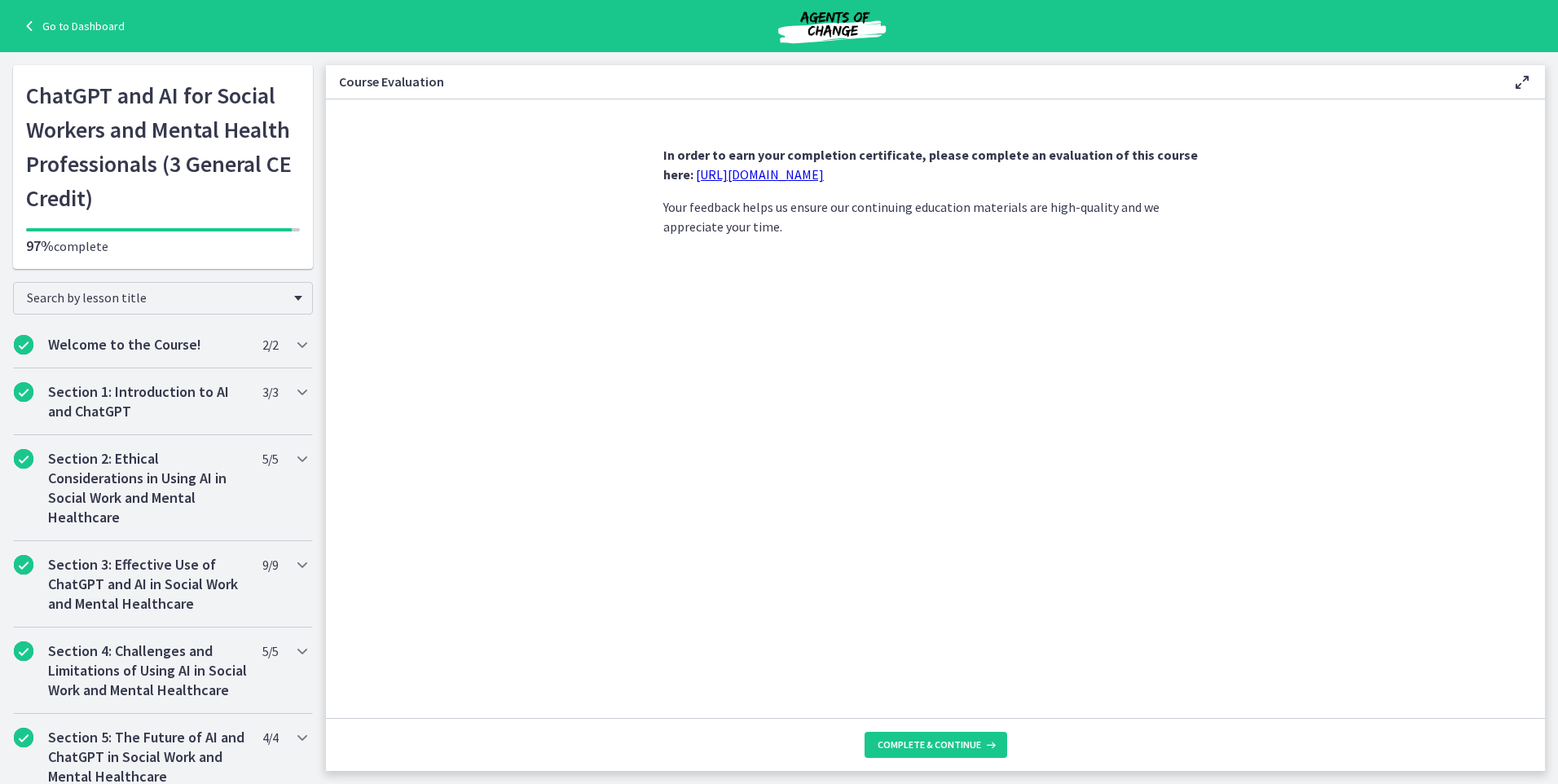
click at [808, 173] on link "https://forms.gle/jm1zbfhChZ2exBv78" at bounding box center [760, 174] width 128 height 16
click at [78, 17] on link "Go to Dashboard" at bounding box center [72, 25] width 105 height 20
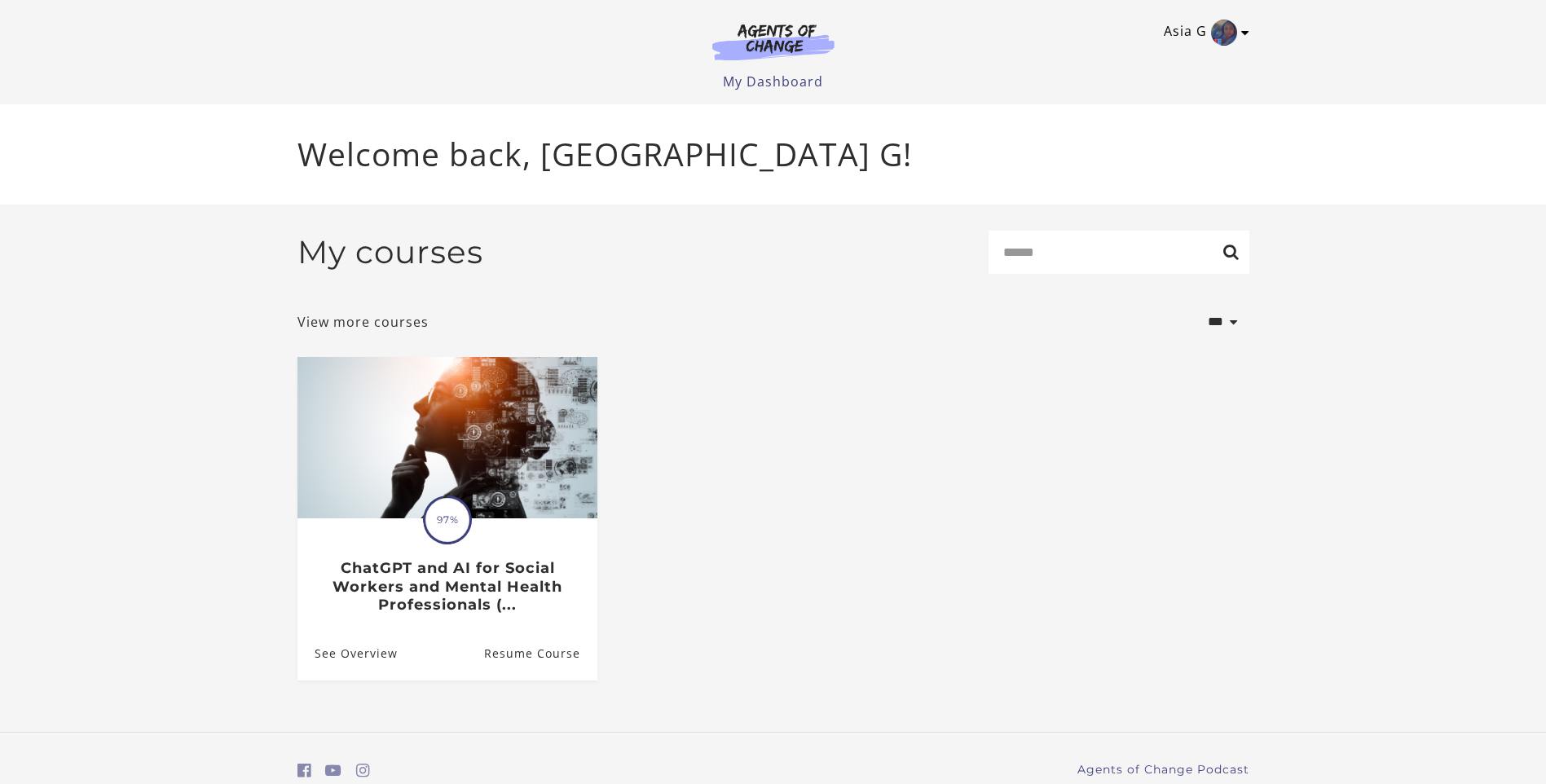
click at [1240, 37] on link "Asia G" at bounding box center [1202, 33] width 77 height 26
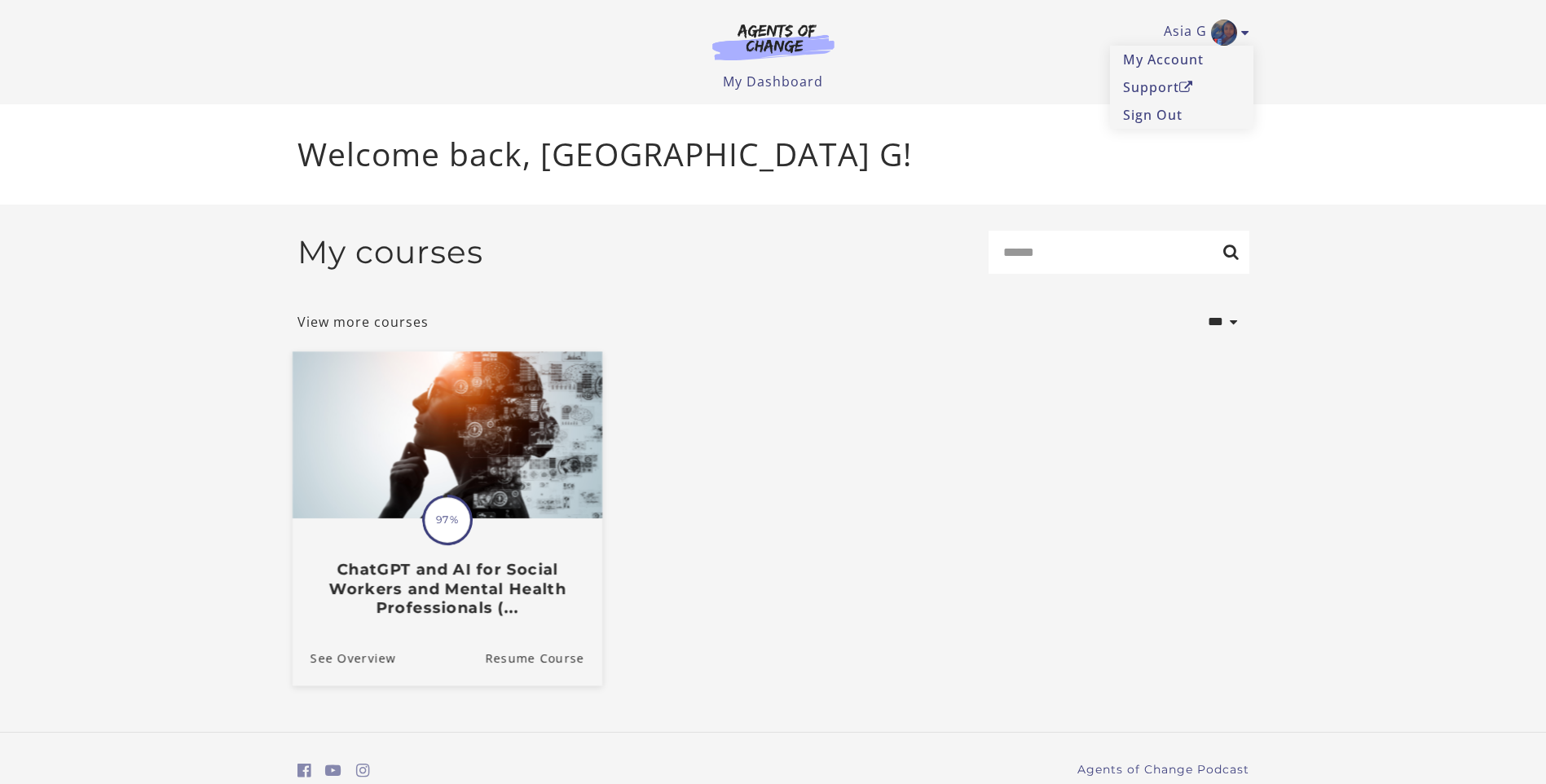
click at [459, 513] on span "97%" at bounding box center [447, 520] width 45 height 45
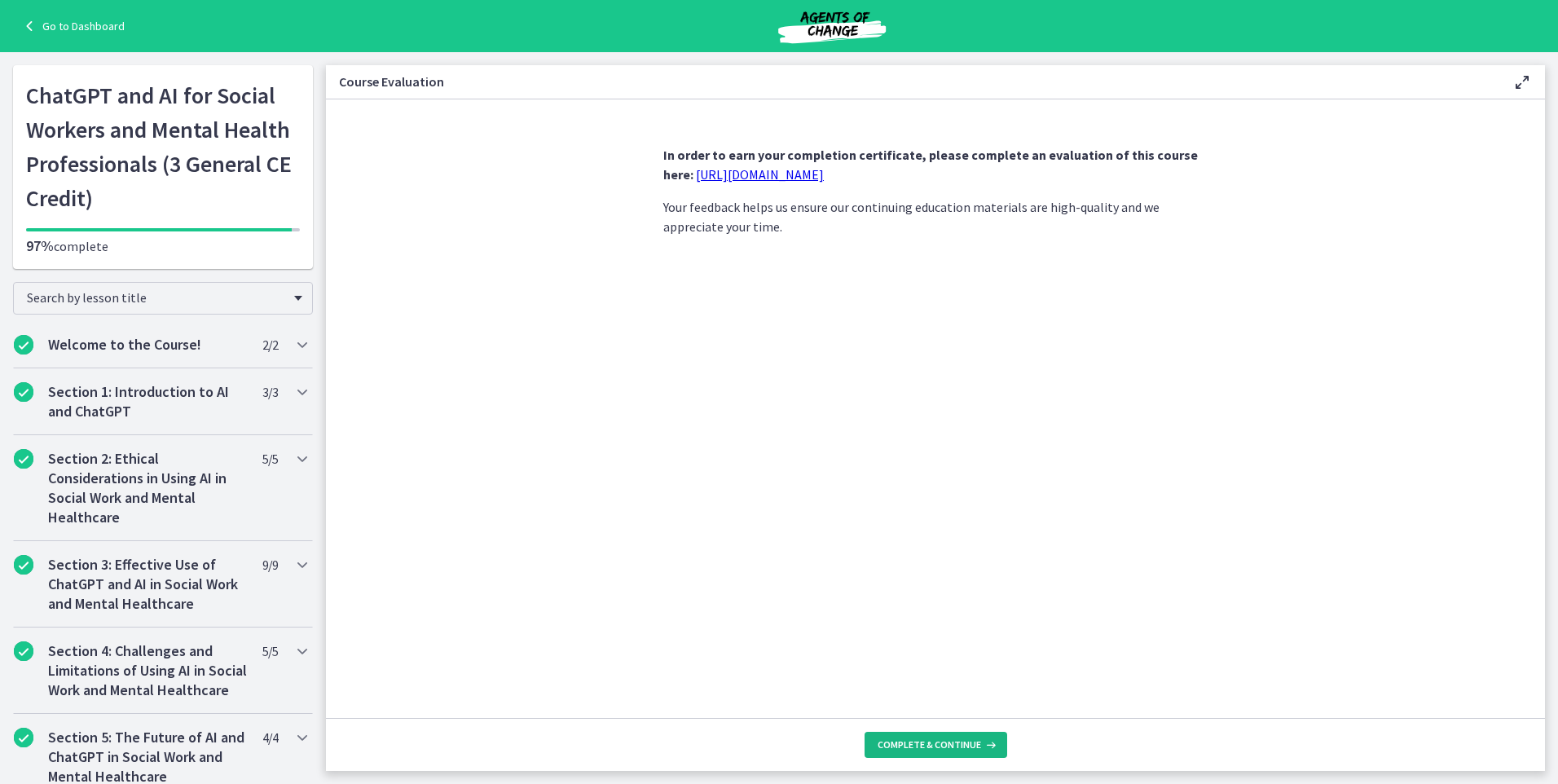
click at [898, 754] on button "Complete & continue" at bounding box center [935, 744] width 142 height 26
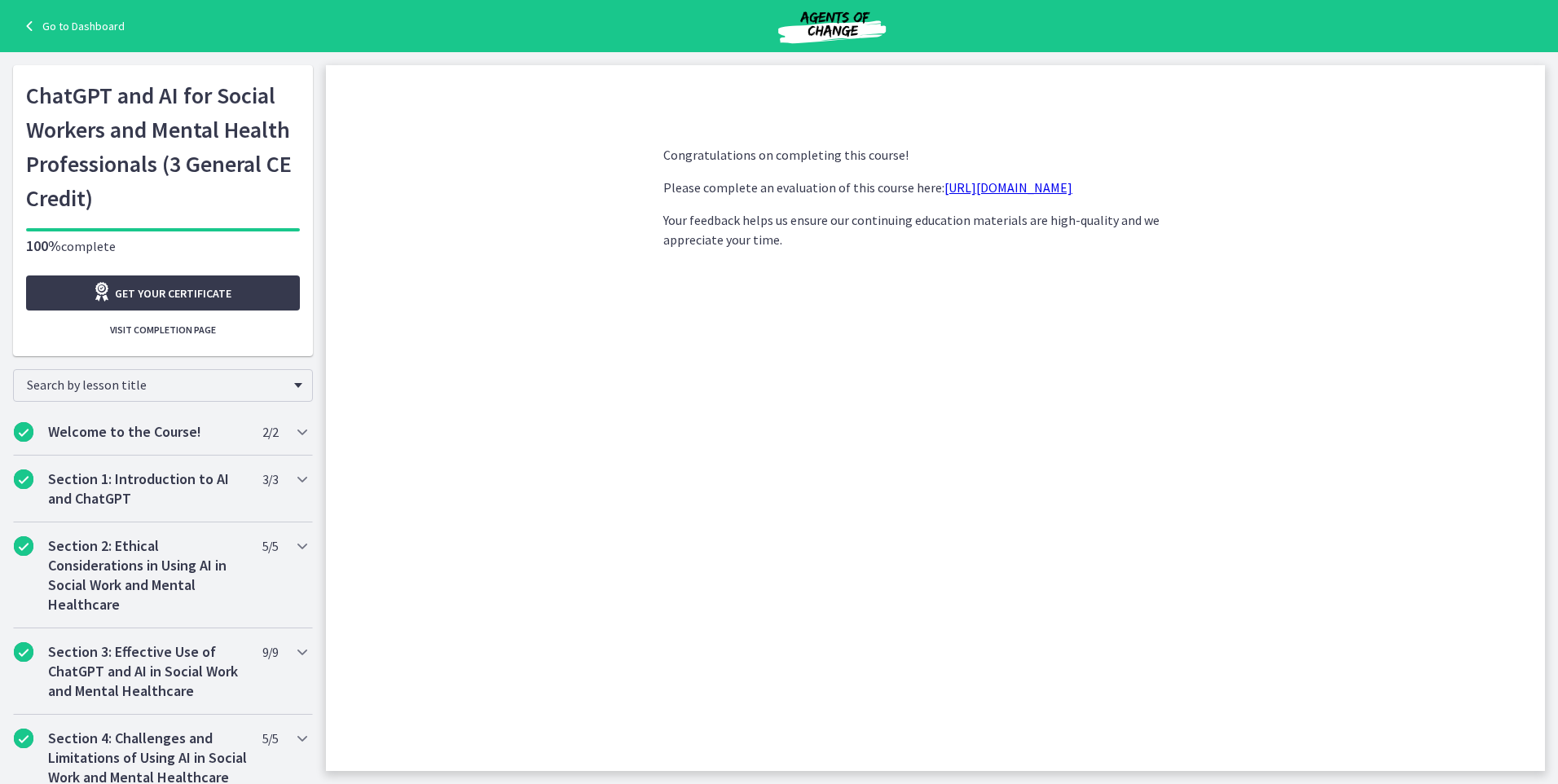
click at [1065, 185] on link "https://forms.gle/jm1zbfhChZ2exBv78" at bounding box center [1008, 186] width 128 height 16
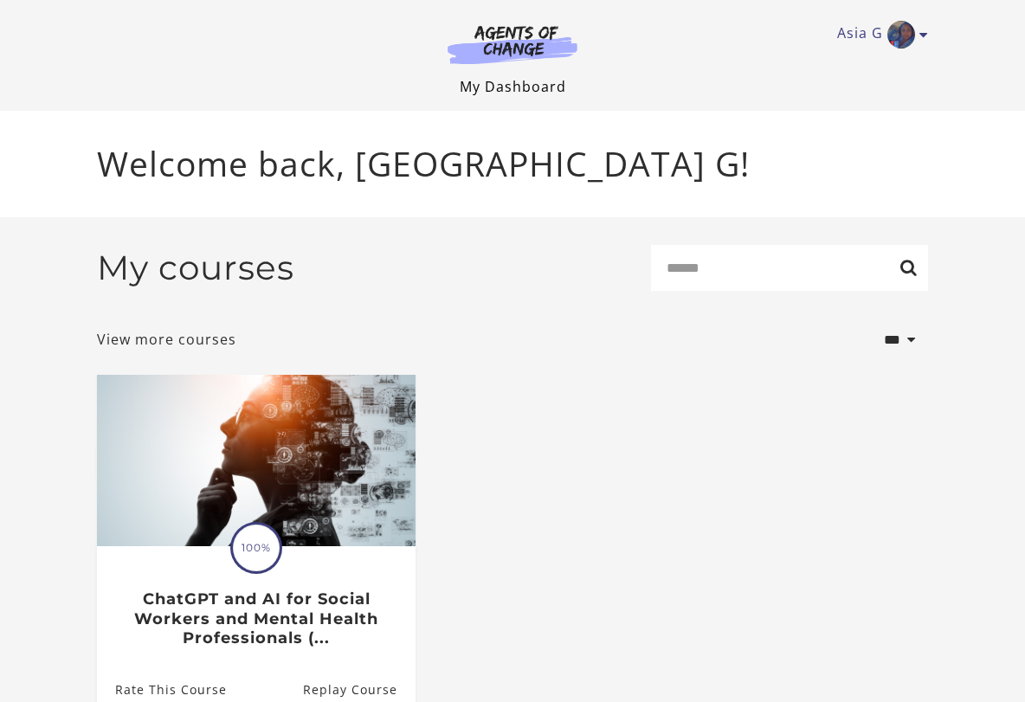
click at [537, 93] on link "My Dashboard" at bounding box center [513, 86] width 106 height 19
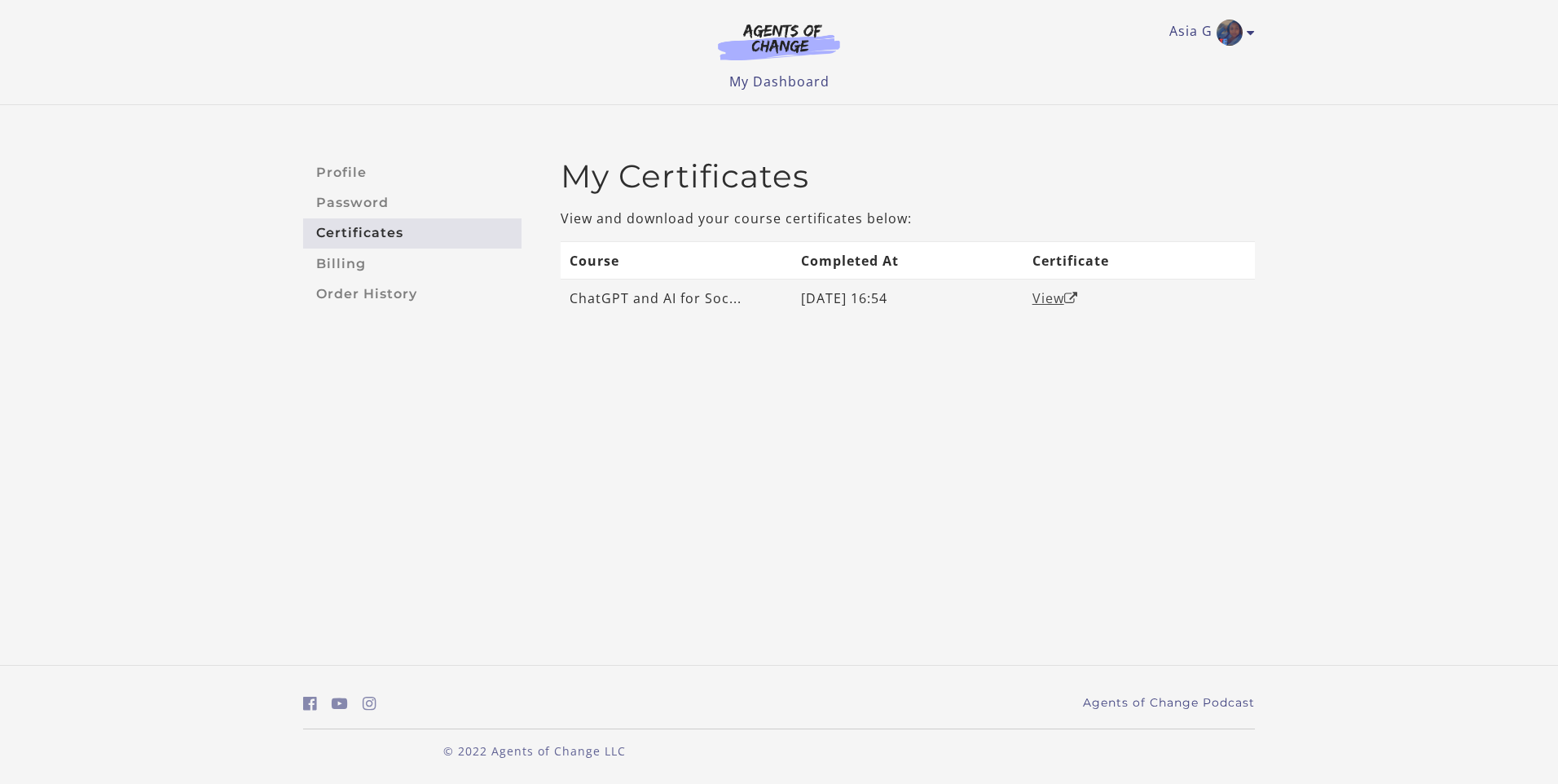
click at [1045, 291] on link "View" at bounding box center [1055, 297] width 45 height 18
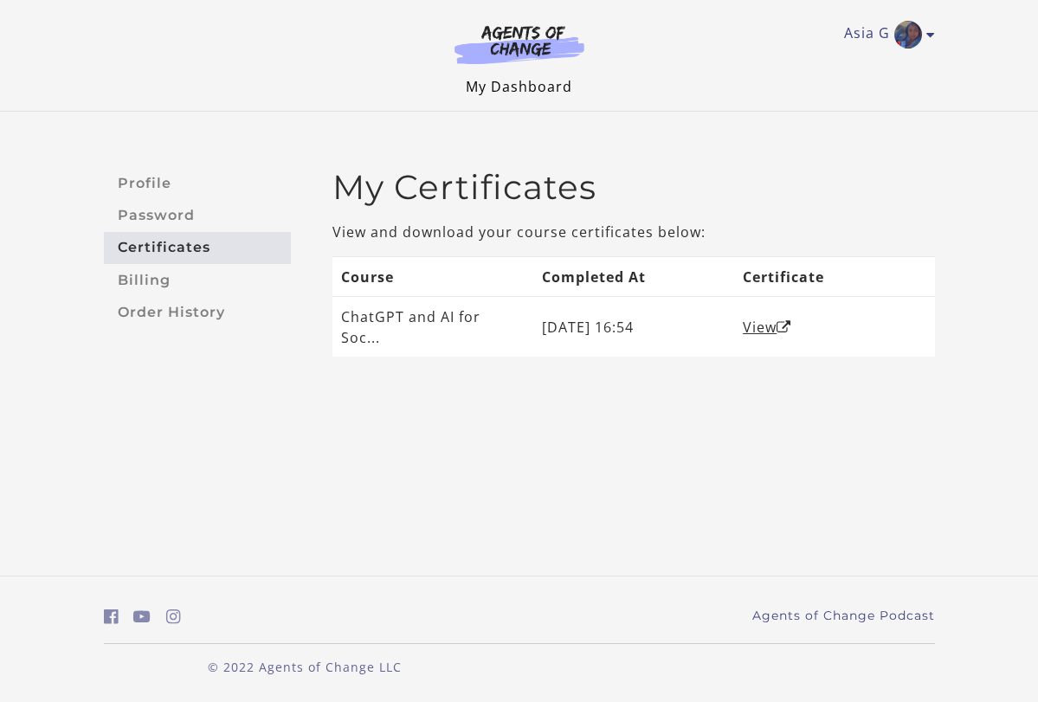
click at [533, 77] on link "My Dashboard" at bounding box center [519, 86] width 106 height 19
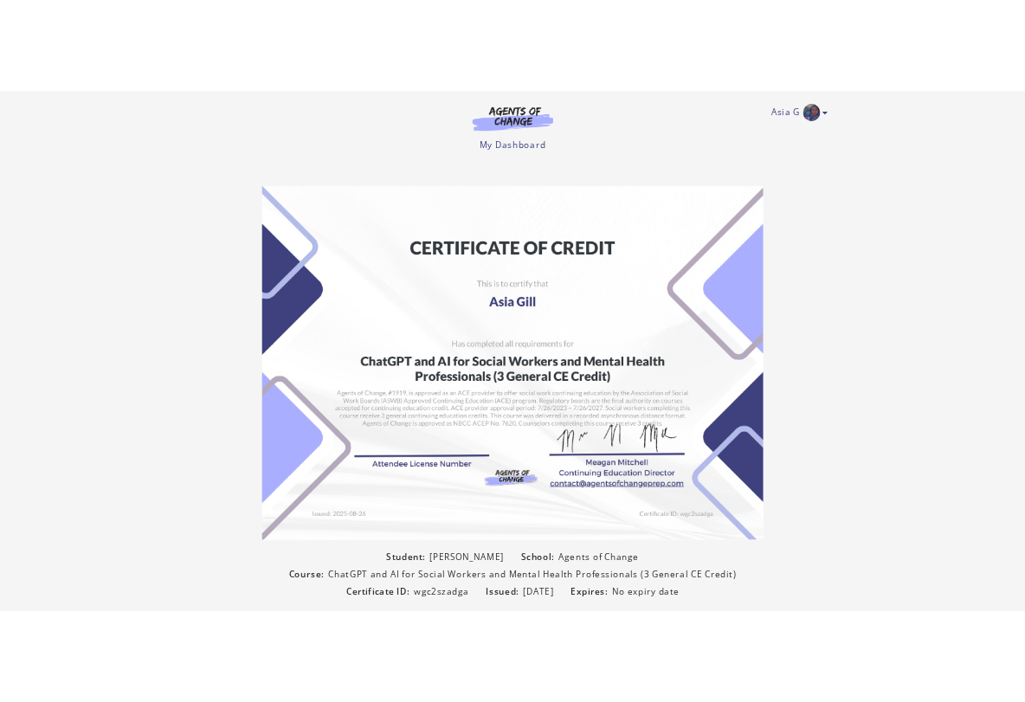
scroll to position [149, 0]
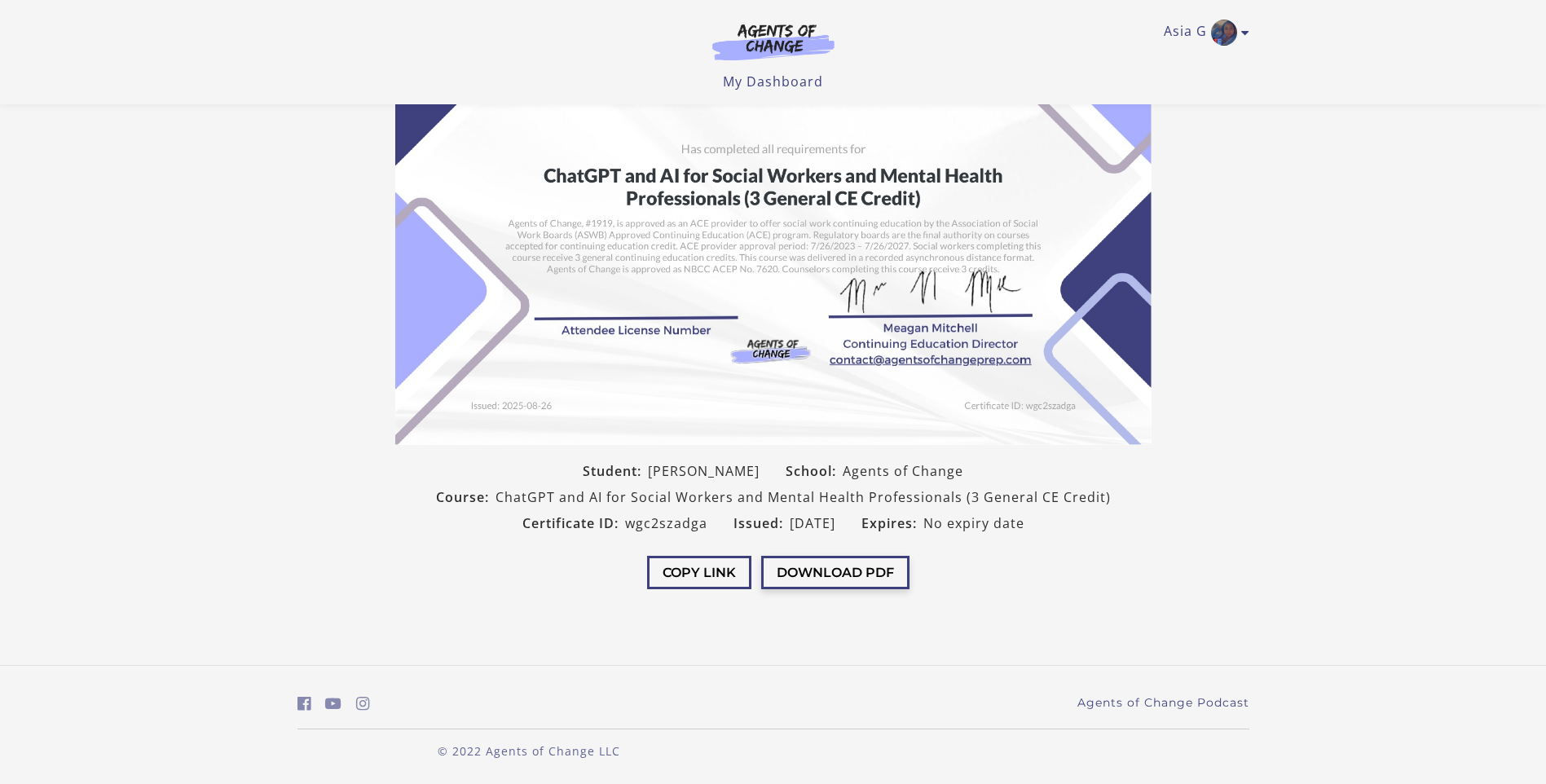
click at [834, 568] on button "Download PDF" at bounding box center [836, 571] width 149 height 33
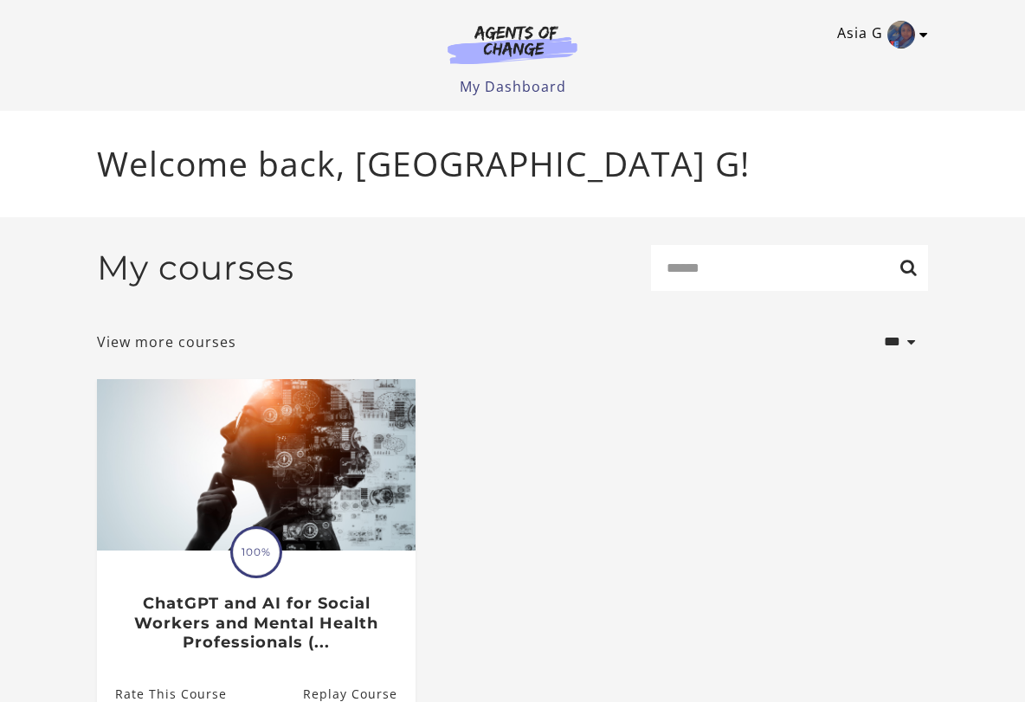
click at [916, 30] on link "Asia G" at bounding box center [878, 35] width 82 height 28
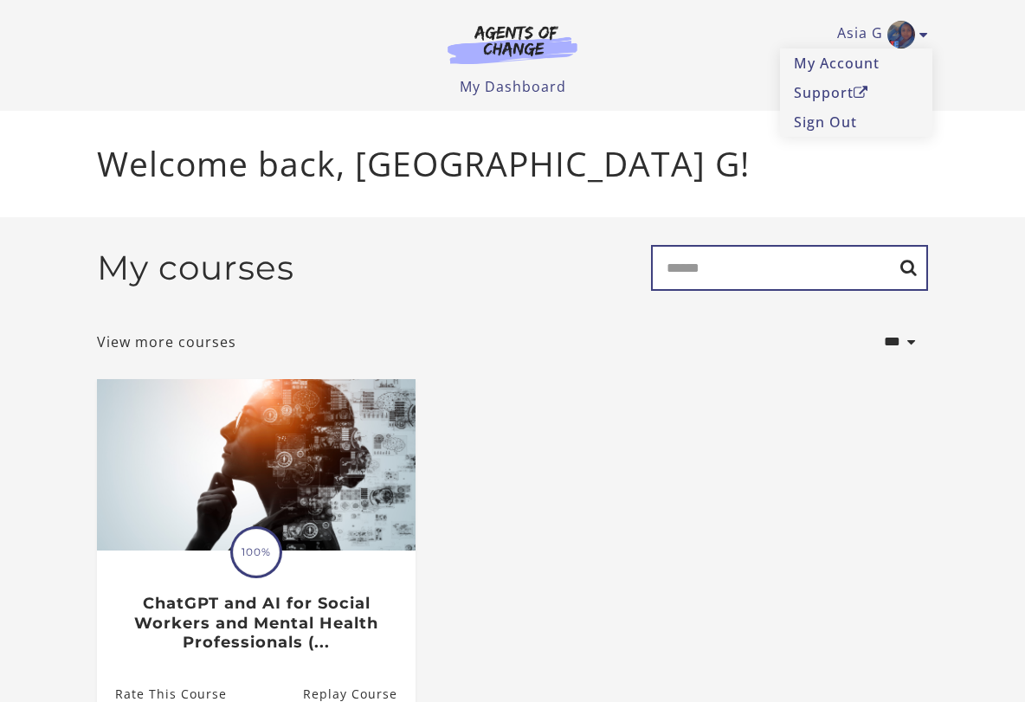
click at [815, 277] on input "Search" at bounding box center [789, 268] width 277 height 46
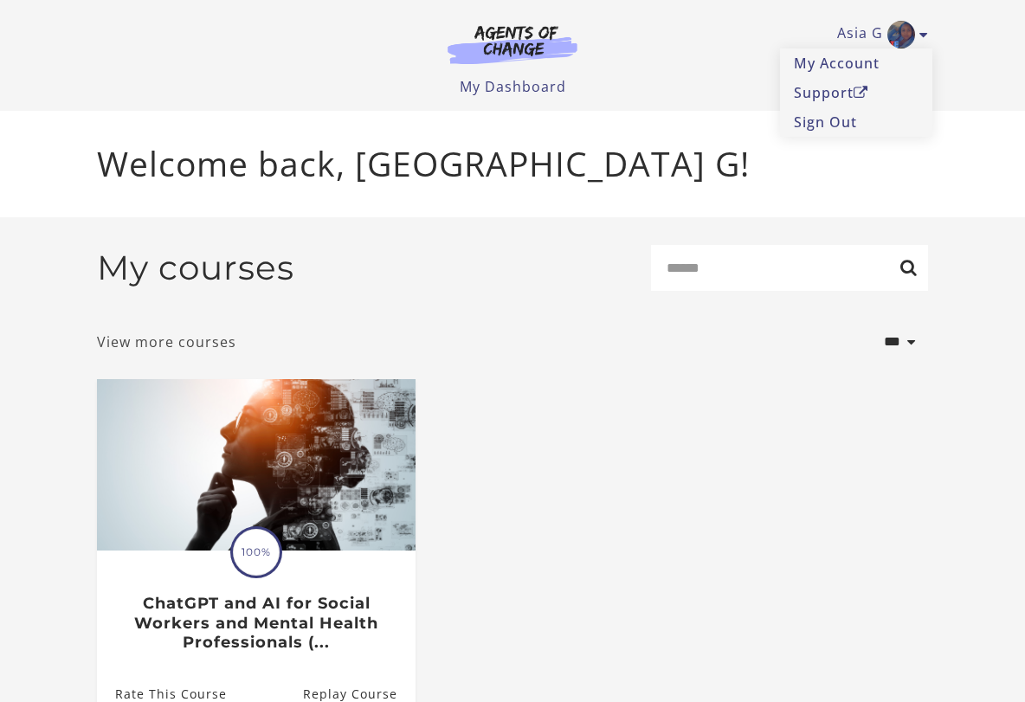
click at [215, 342] on link "View more courses" at bounding box center [166, 342] width 139 height 21
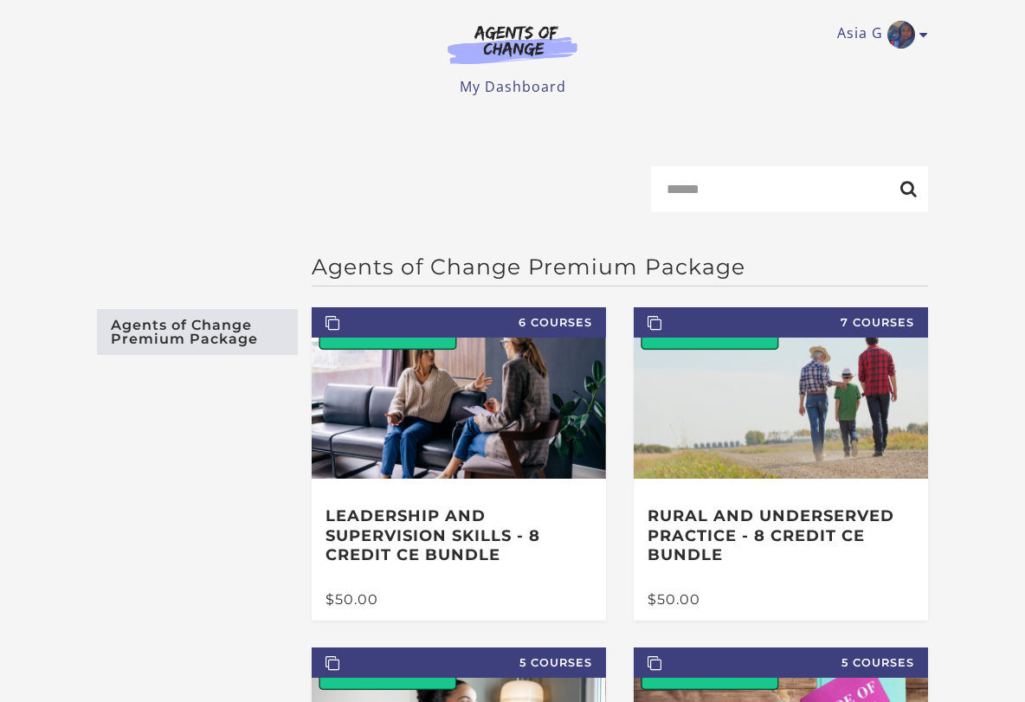
click at [184, 327] on link "Agents of Change Premium Package" at bounding box center [197, 332] width 201 height 46
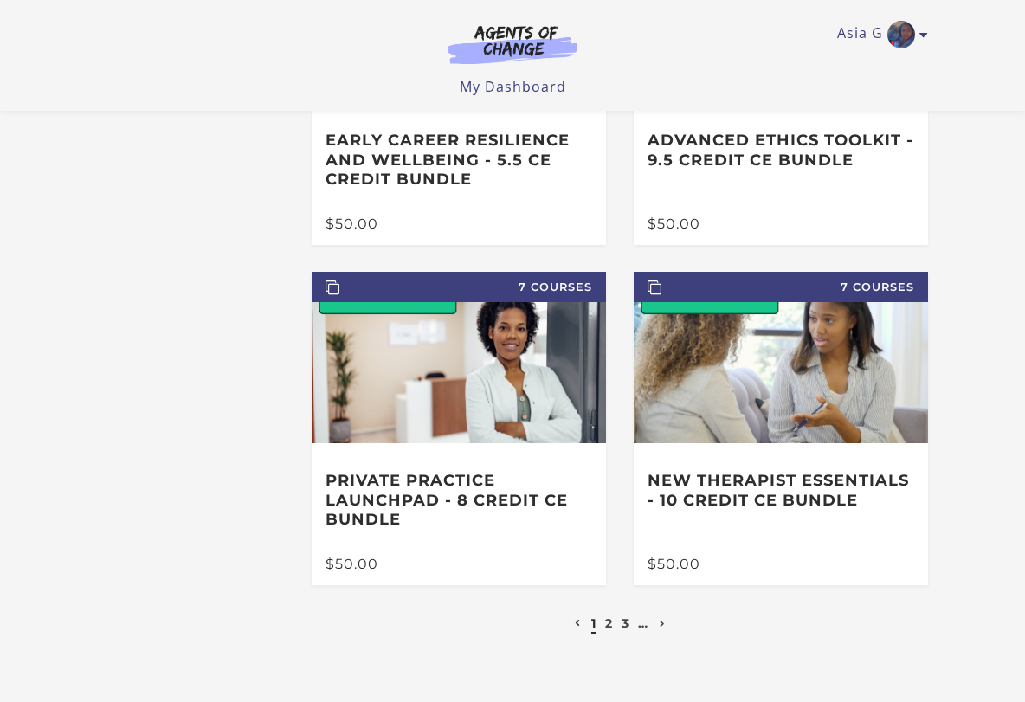
scroll to position [751, 0]
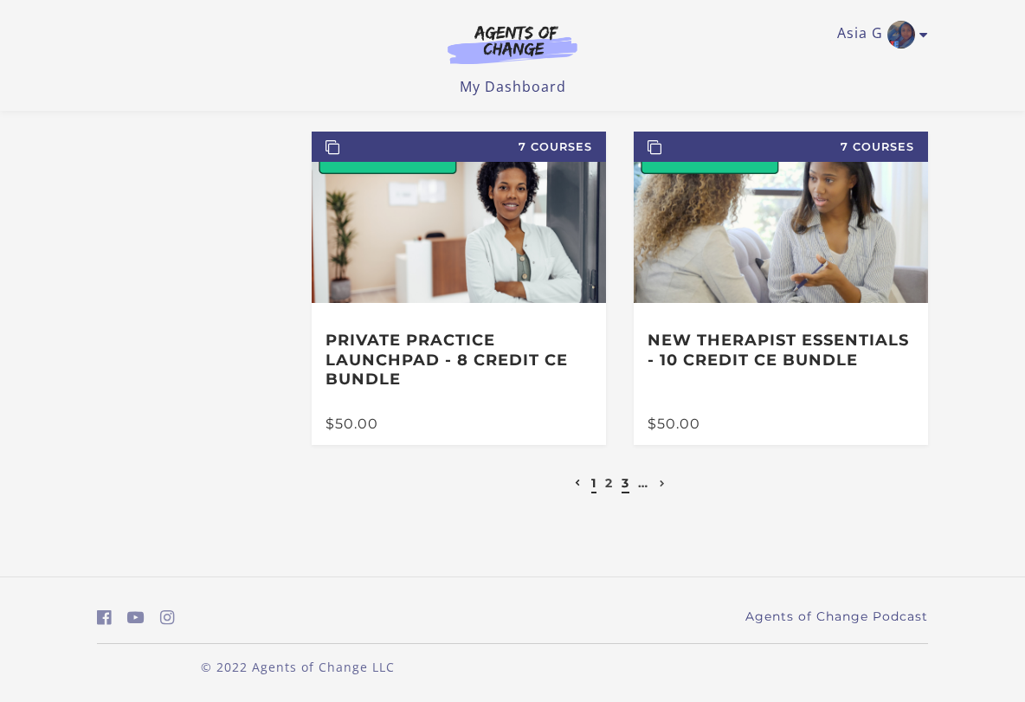
click at [628, 490] on link "3" at bounding box center [626, 483] width 8 height 16
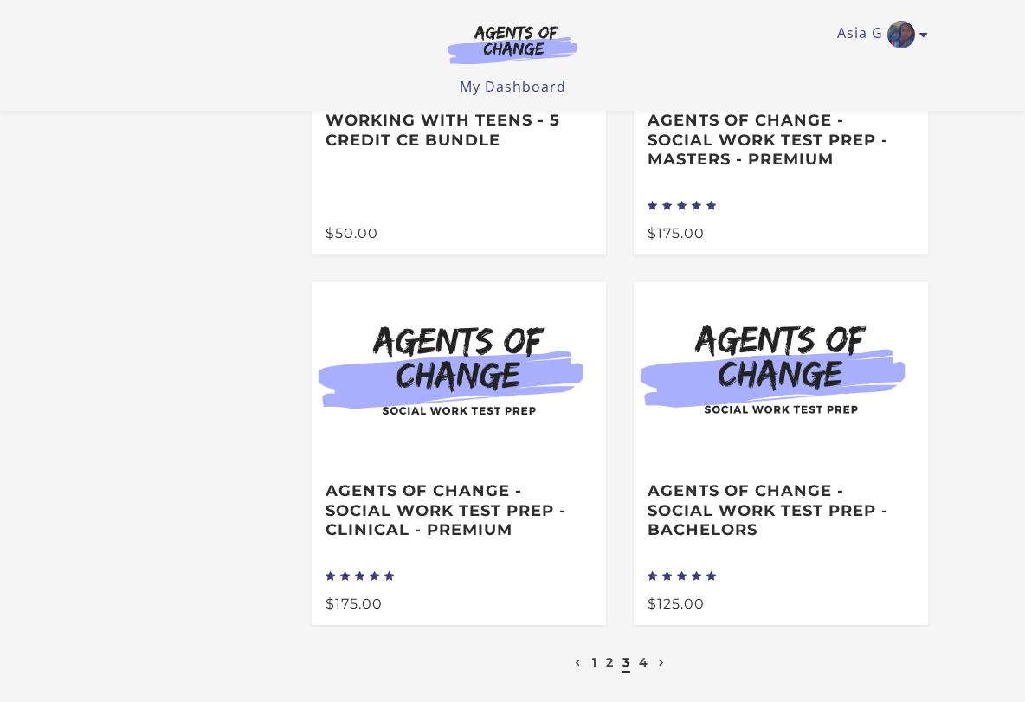
scroll to position [790, 0]
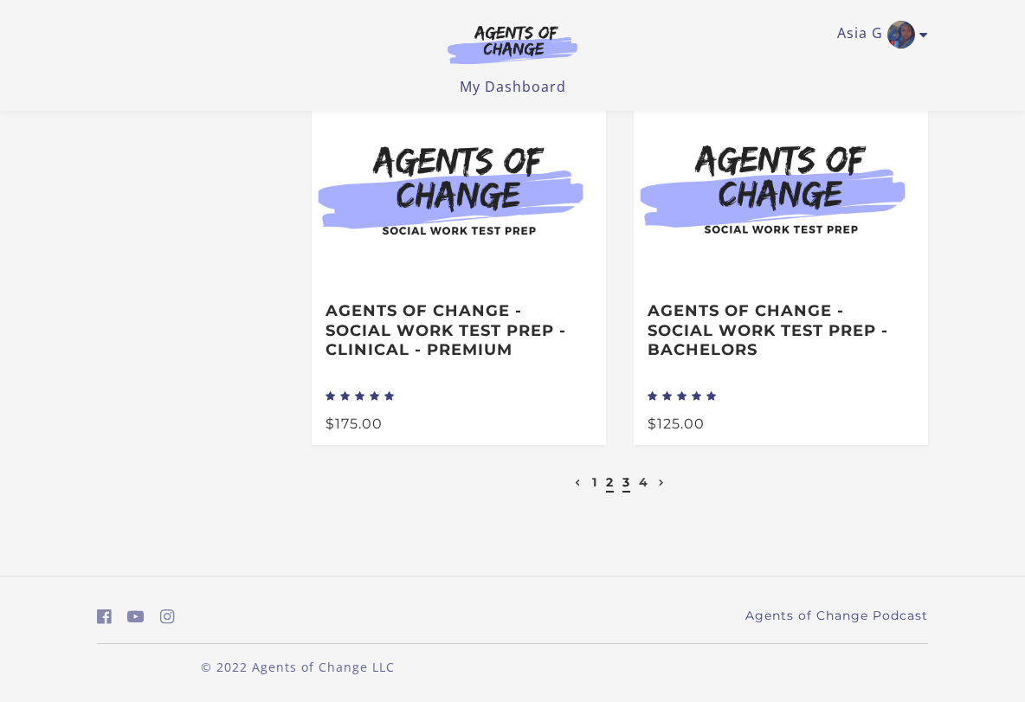
click at [606, 477] on link "2" at bounding box center [610, 482] width 8 height 16
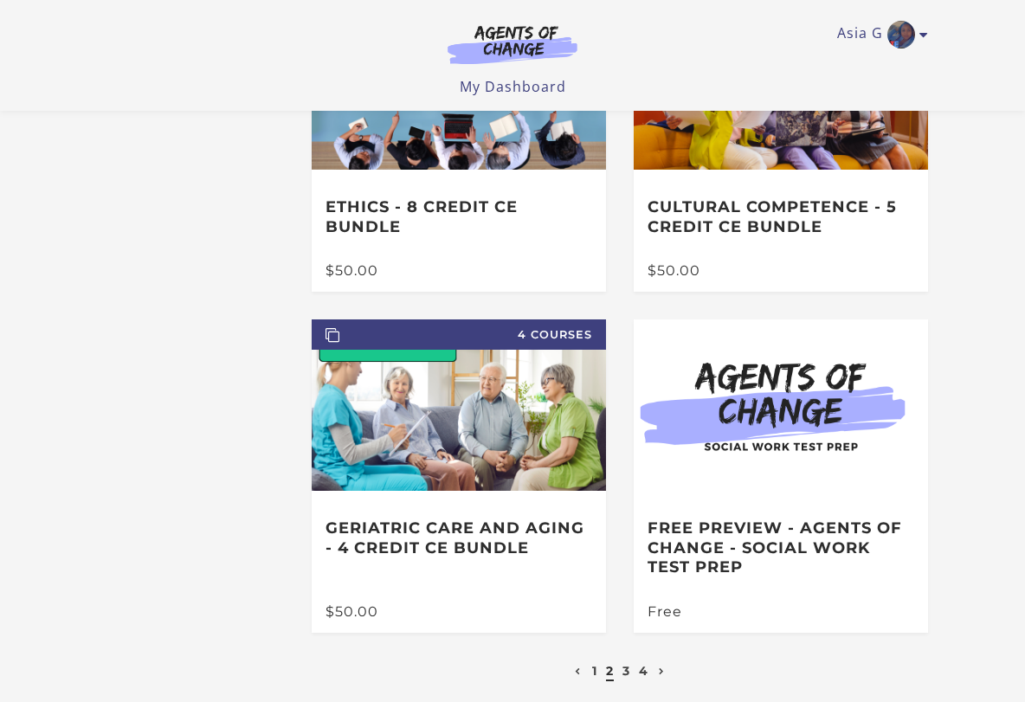
scroll to position [606, 0]
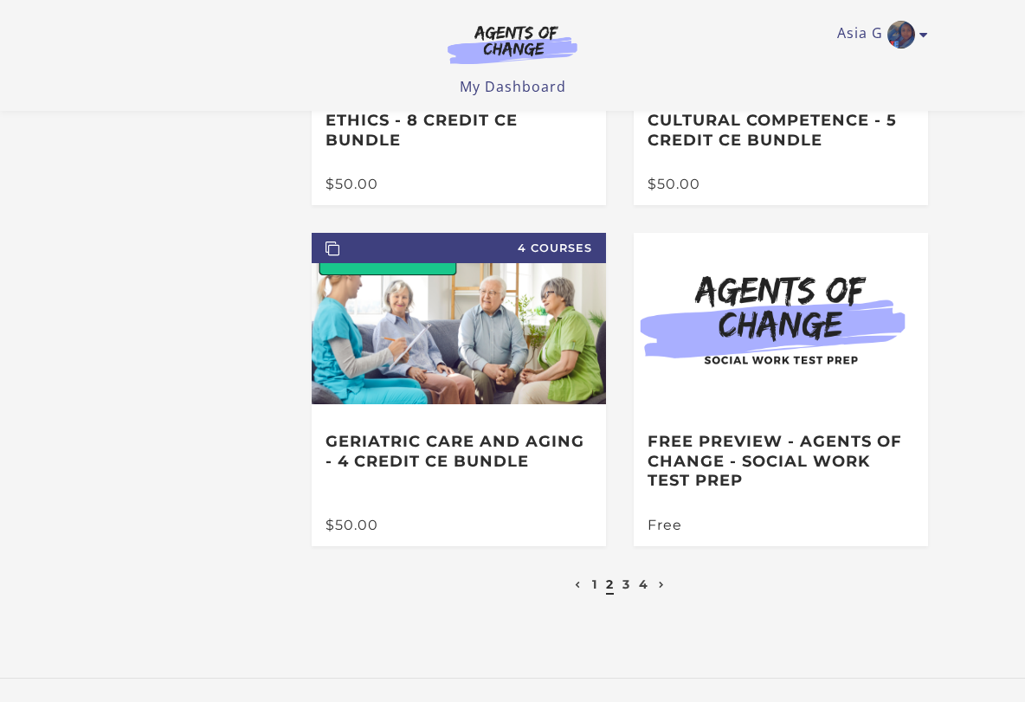
click at [590, 586] on li "1" at bounding box center [595, 584] width 10 height 21
click at [596, 590] on link "1" at bounding box center [594, 585] width 5 height 16
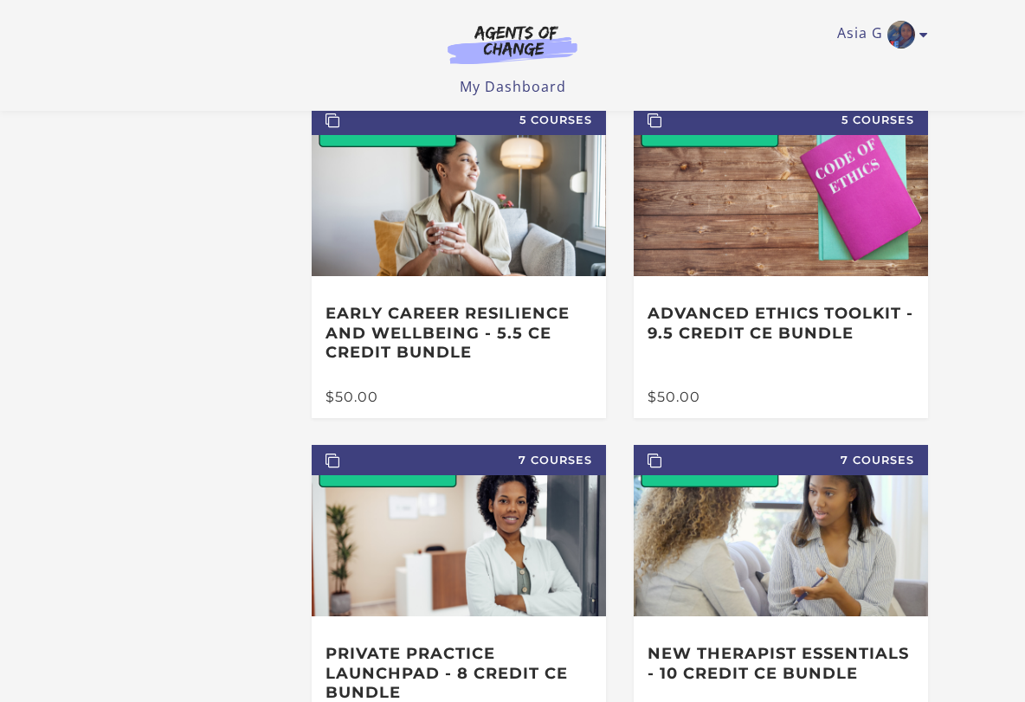
scroll to position [751, 0]
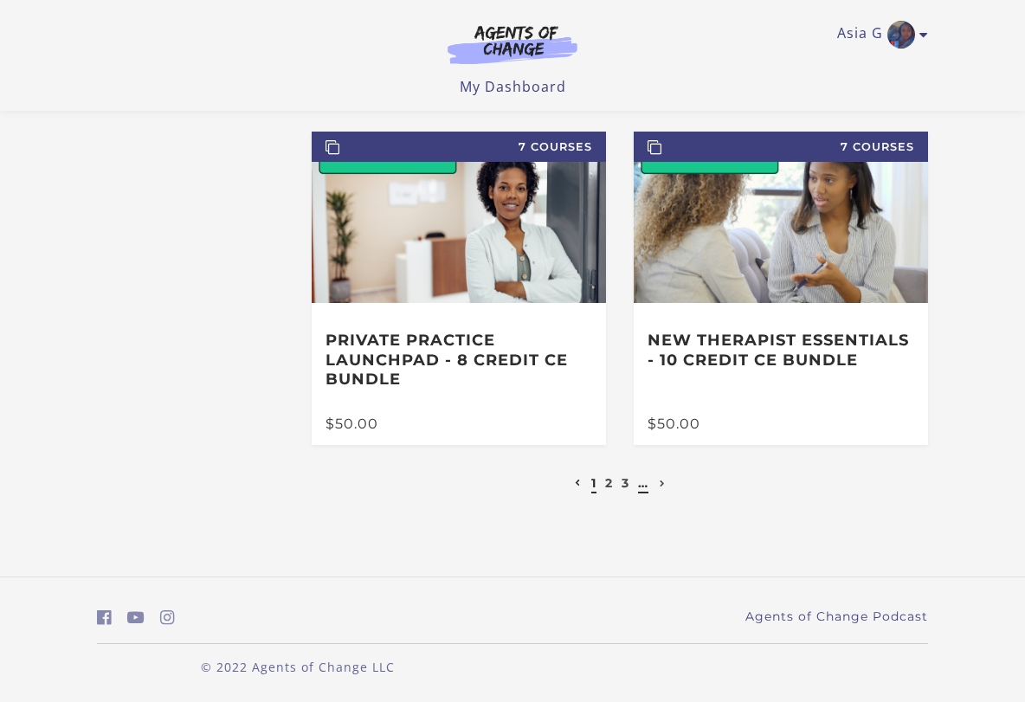
click at [645, 486] on link "…" at bounding box center [643, 483] width 10 height 16
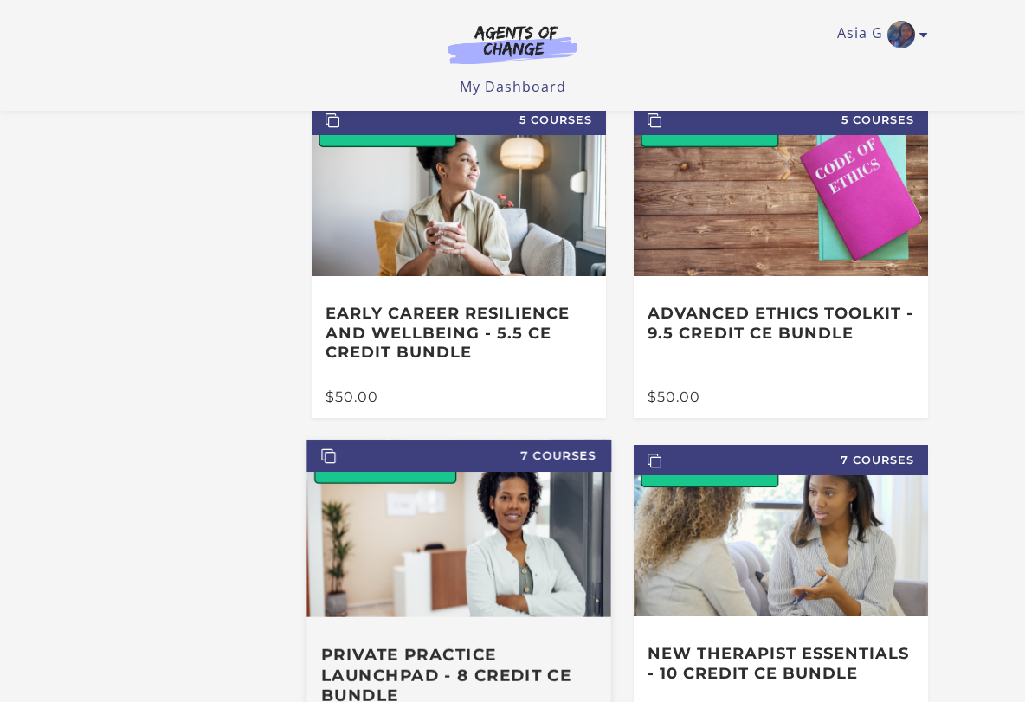
scroll to position [751, 0]
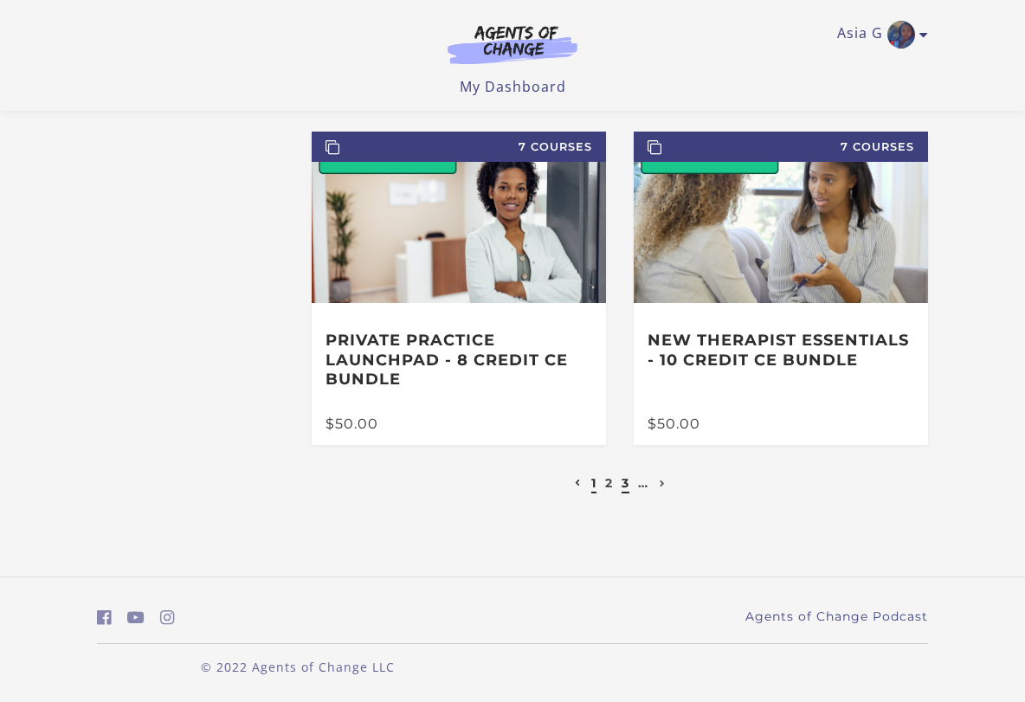
click at [625, 479] on link "3" at bounding box center [626, 483] width 8 height 16
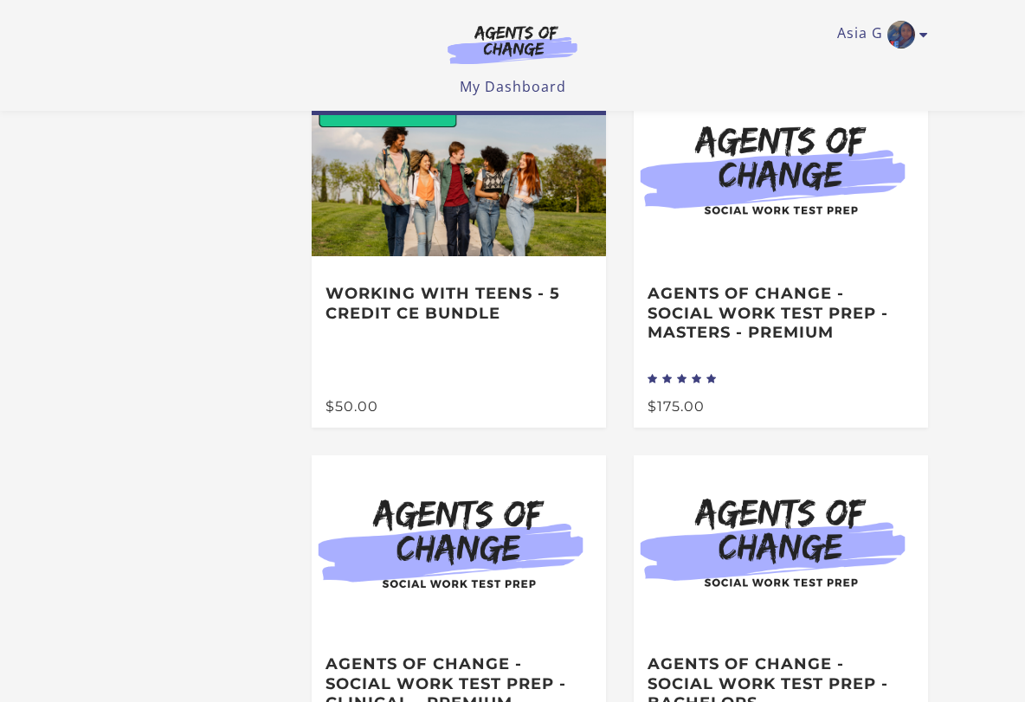
scroll to position [790, 0]
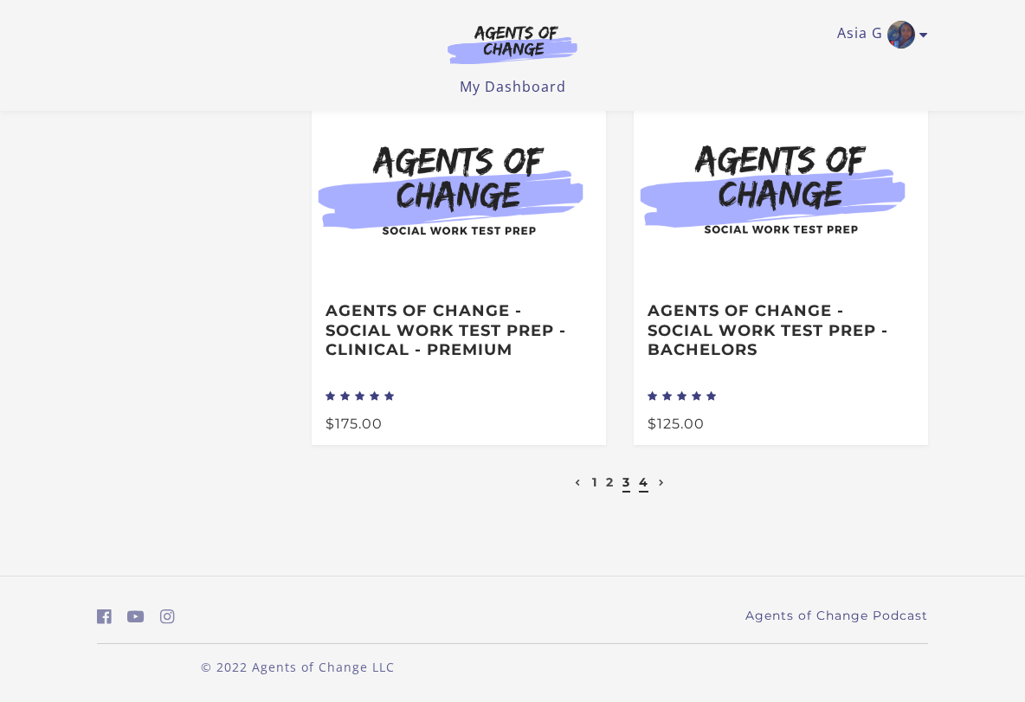
click at [647, 481] on link "4" at bounding box center [644, 482] width 10 height 16
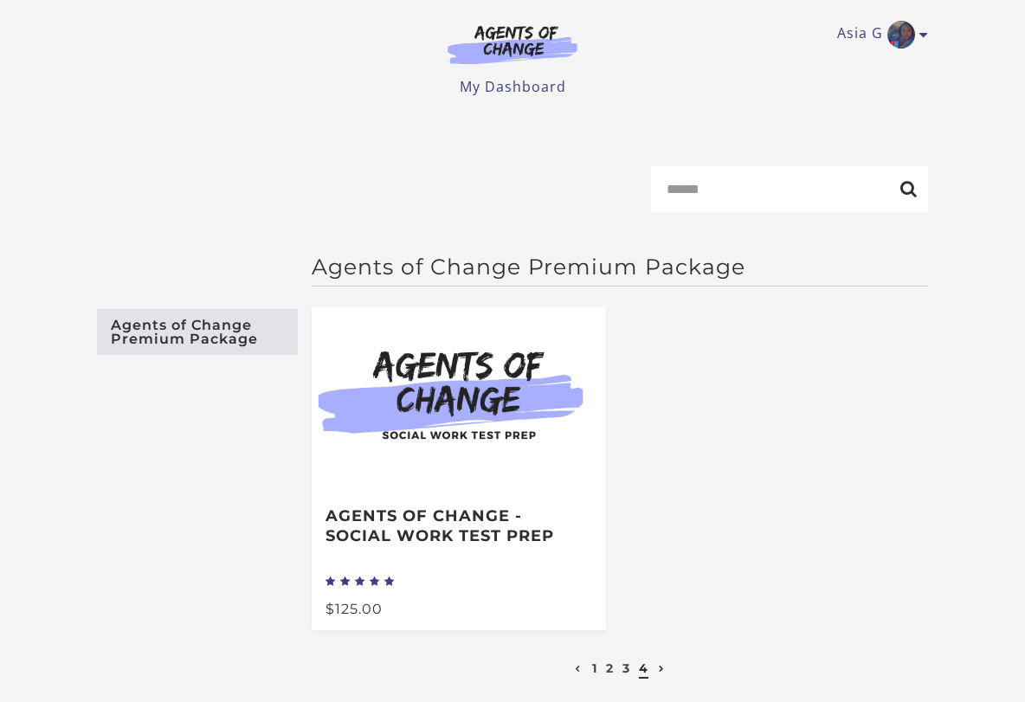
click at [219, 332] on link "Agents of Change Premium Package" at bounding box center [197, 332] width 201 height 46
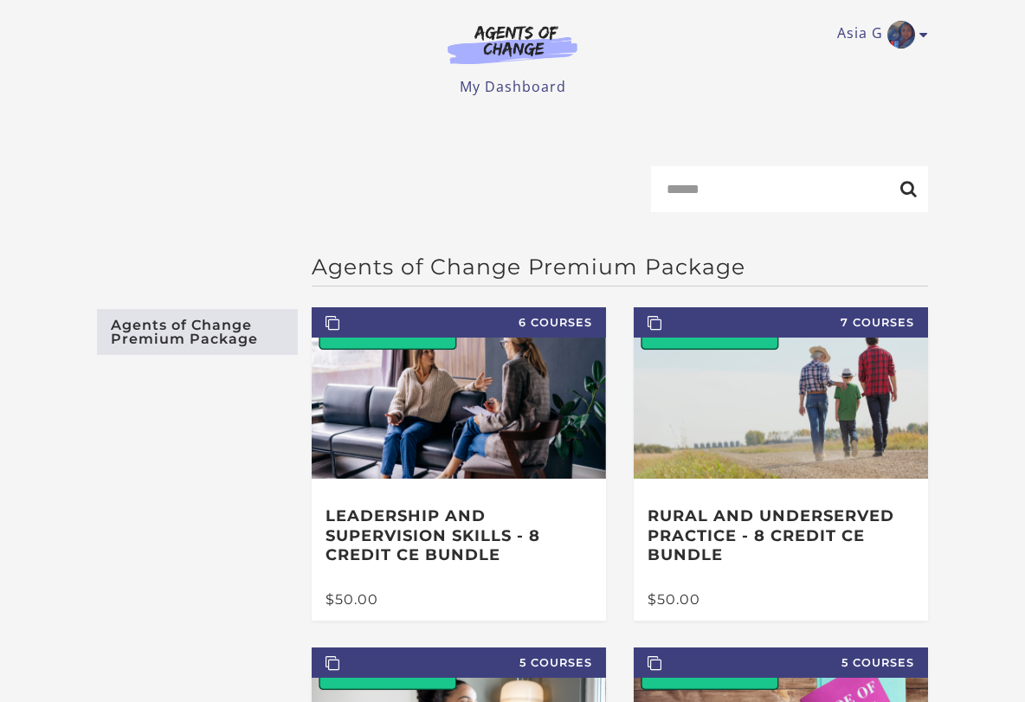
click at [528, 45] on img at bounding box center [512, 44] width 166 height 40
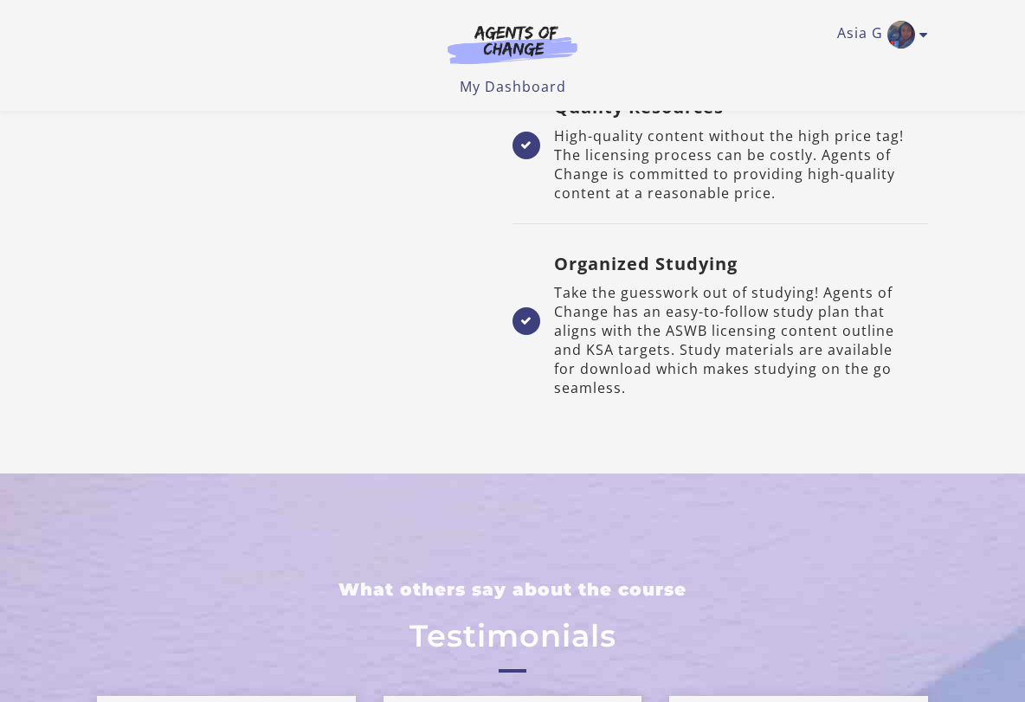
scroll to position [5454, 0]
